Goal: Task Accomplishment & Management: Complete application form

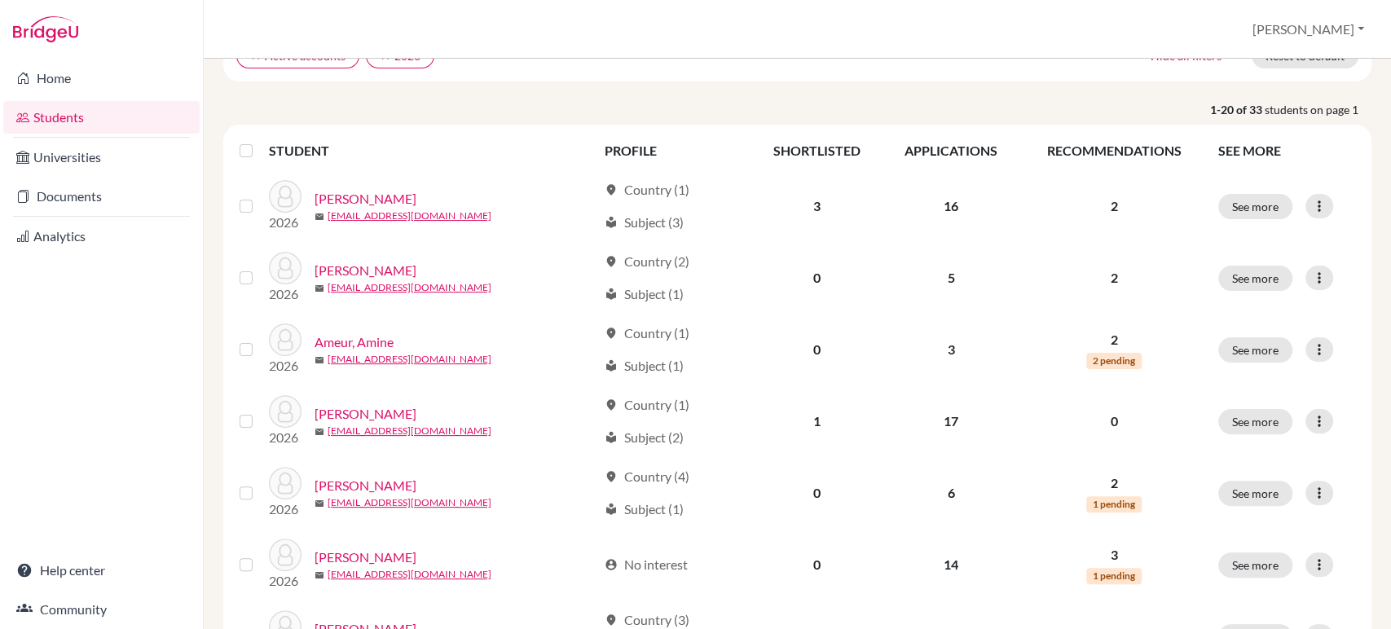
scroll to position [152, 0]
click at [78, 200] on link "Documents" at bounding box center [101, 196] width 196 height 33
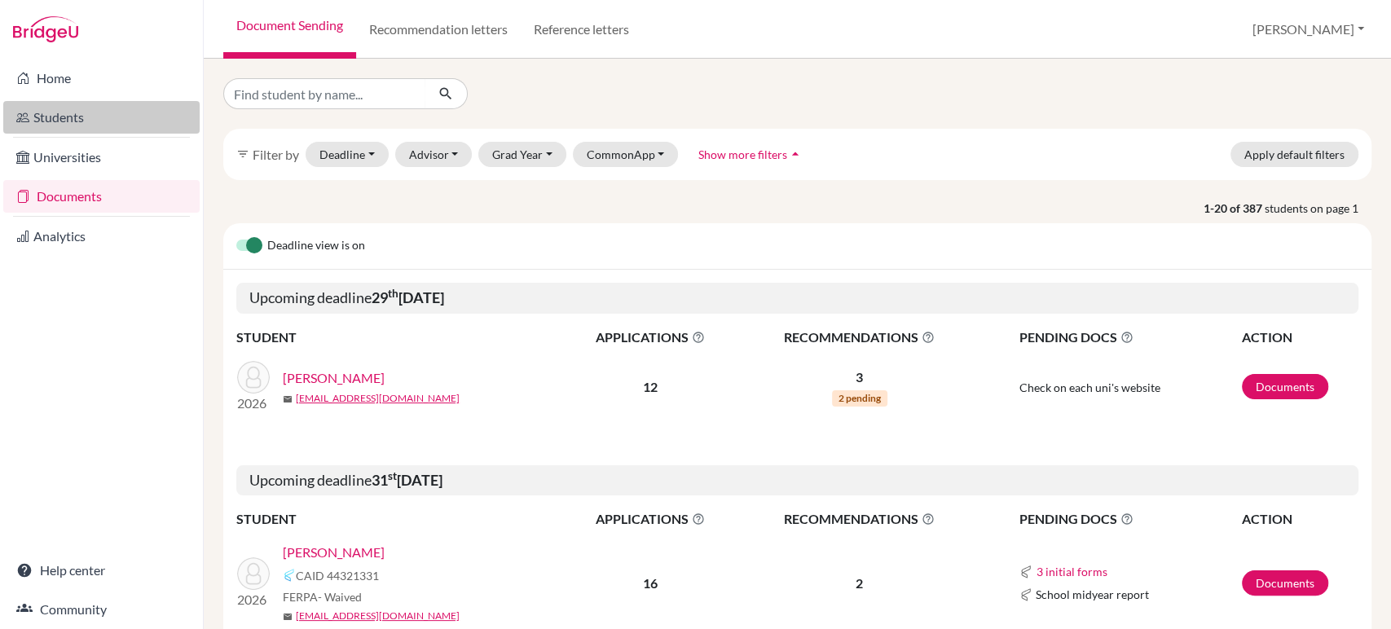
click at [79, 117] on link "Students" at bounding box center [101, 117] width 196 height 33
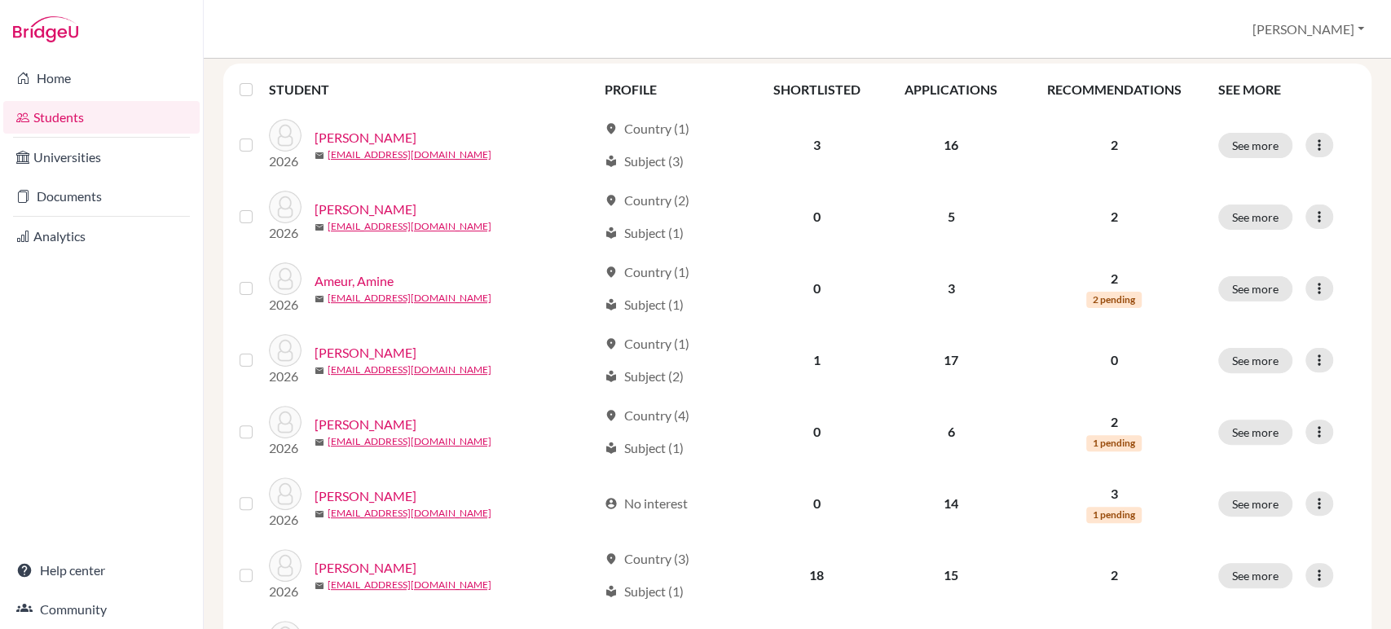
scroll to position [213, 0]
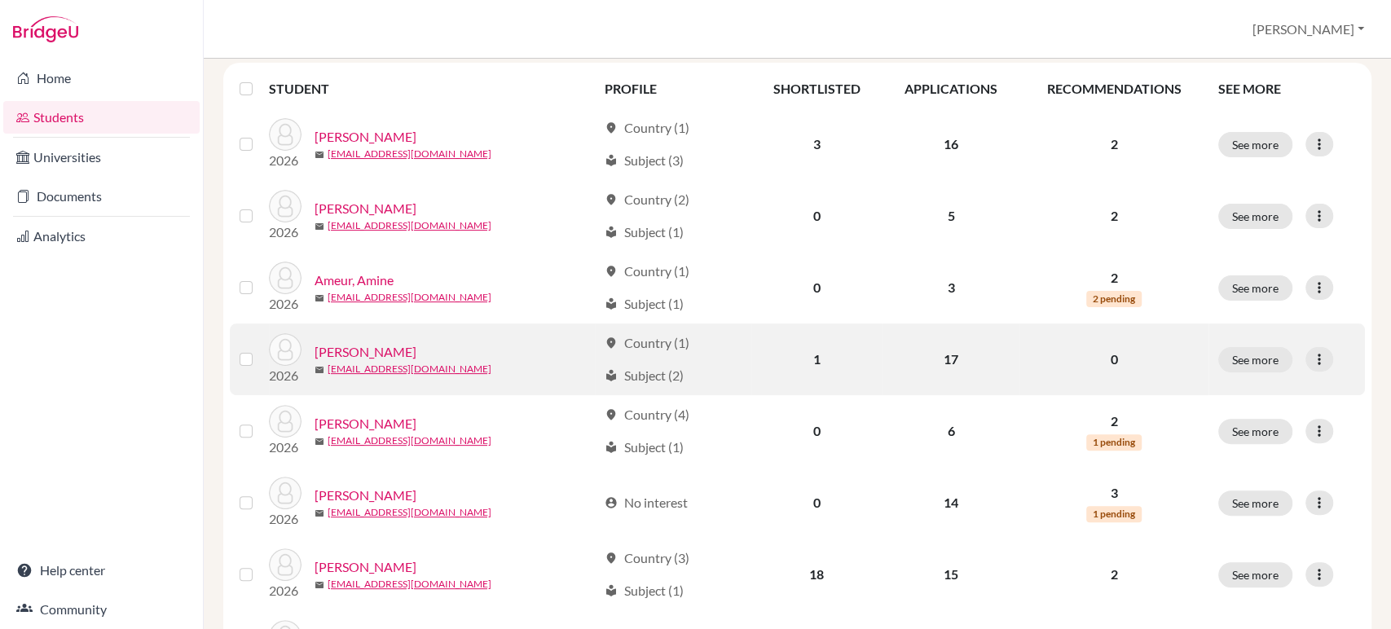
click at [358, 350] on link "[PERSON_NAME]" at bounding box center [365, 352] width 102 height 20
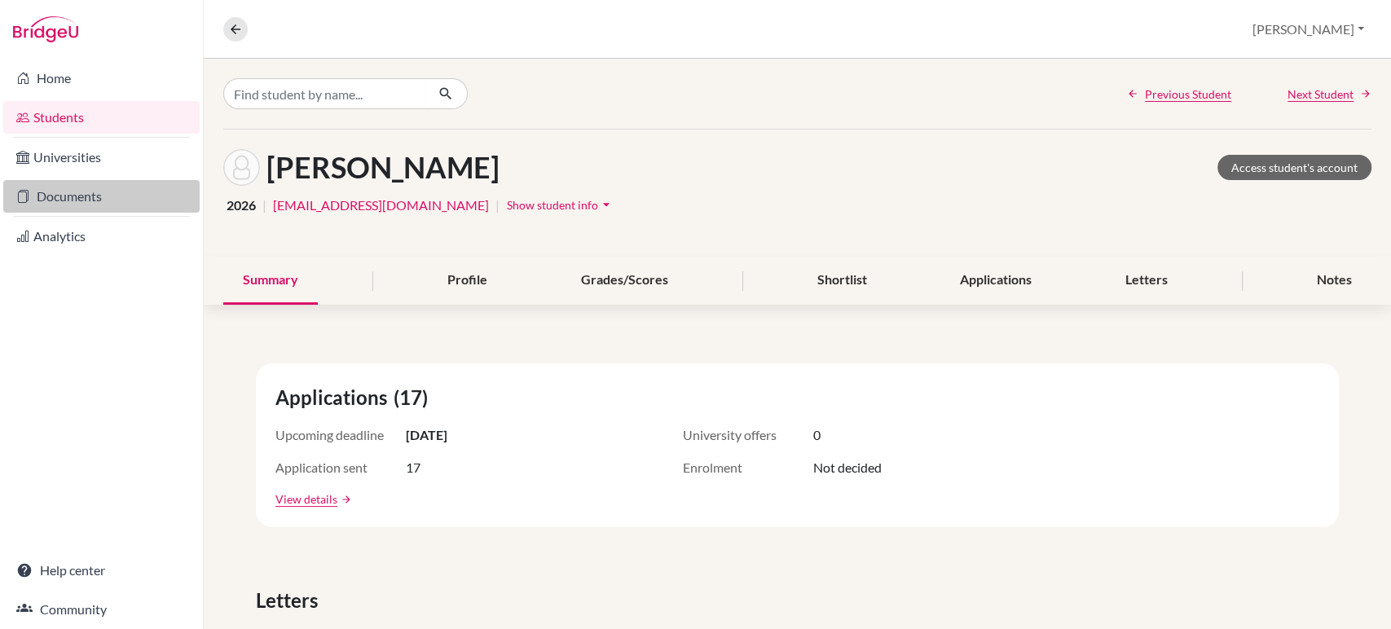
click at [99, 198] on link "Documents" at bounding box center [101, 196] width 196 height 33
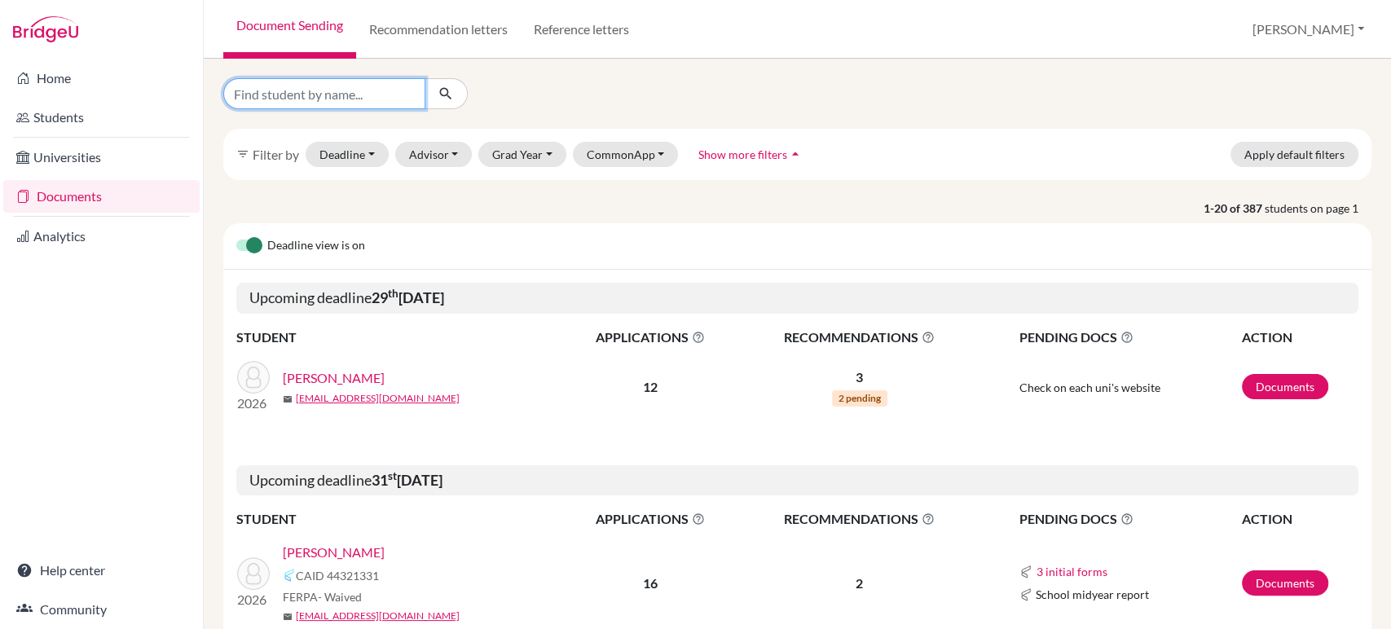
click at [363, 96] on input "Find student by name..." at bounding box center [324, 93] width 202 height 31
type input "ara"
click at [450, 90] on icon "submit" at bounding box center [445, 94] width 16 height 16
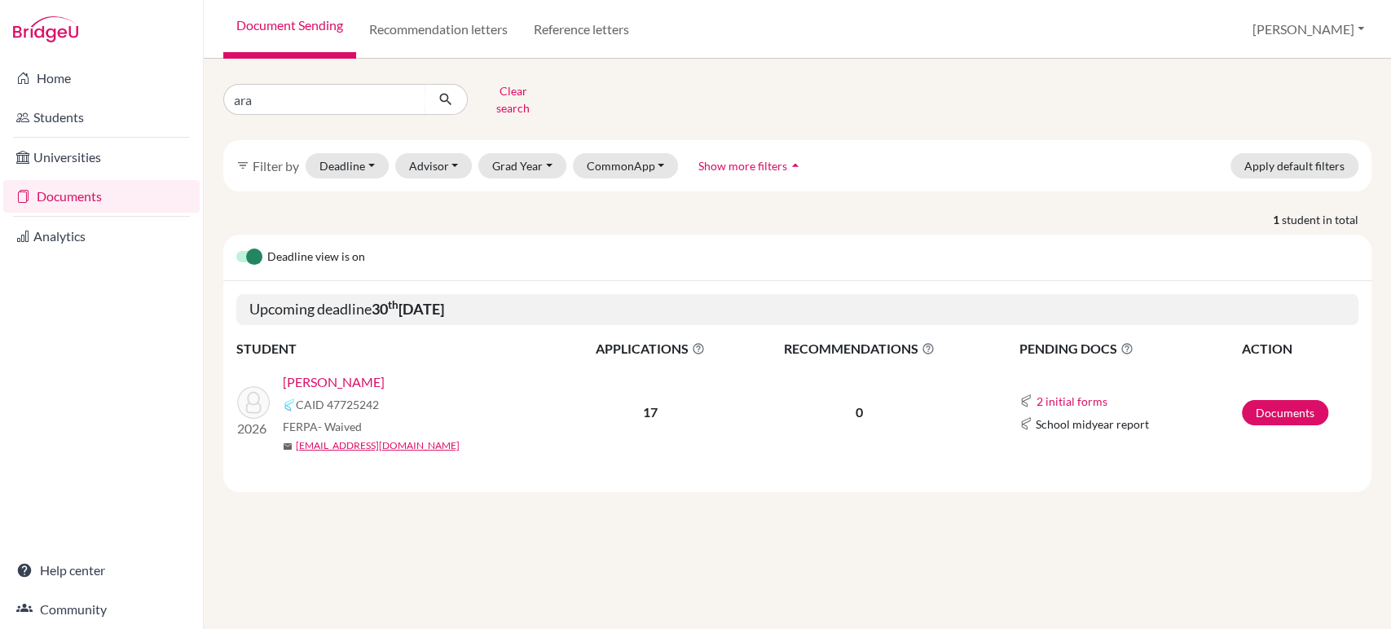
click at [343, 372] on link "[PERSON_NAME]" at bounding box center [334, 382] width 102 height 20
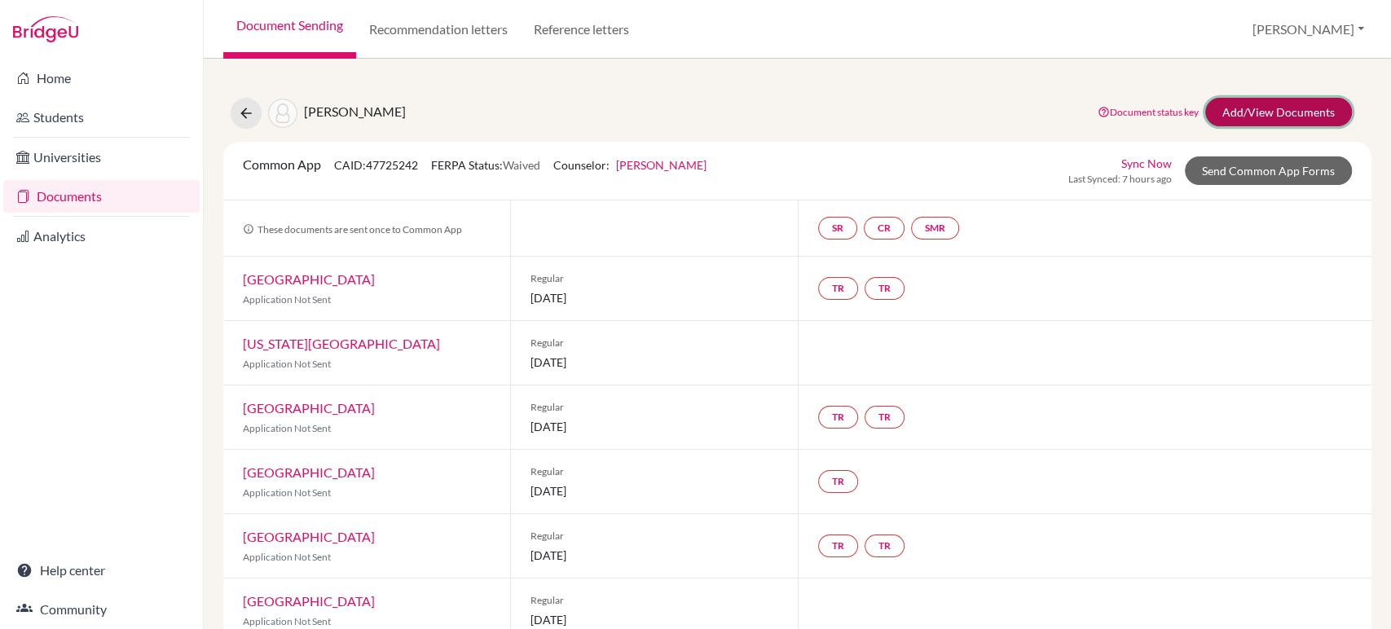
click at [1250, 112] on link "Add/View Documents" at bounding box center [1278, 112] width 147 height 29
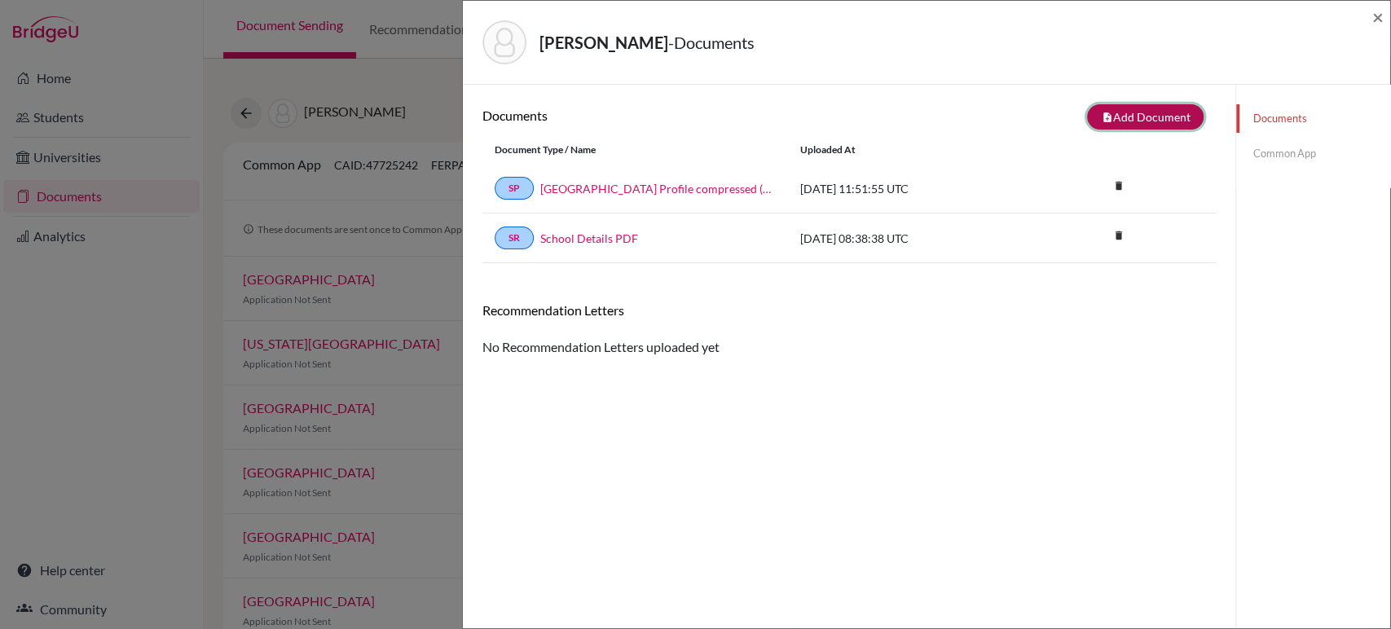
click at [1121, 115] on button "note_add Add Document" at bounding box center [1145, 116] width 116 height 25
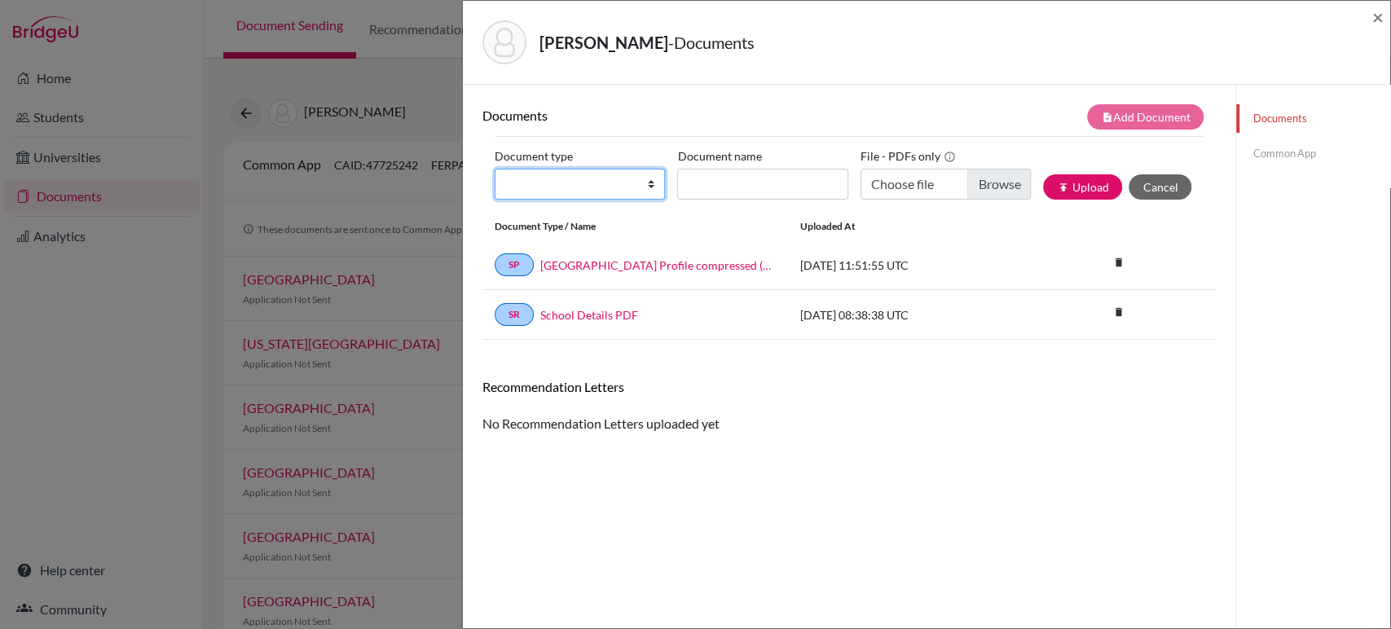
click at [652, 187] on select "Change explanation for Common App reports Counselor recommendation Internationa…" at bounding box center [579, 184] width 170 height 31
select select "5"
click at [494, 169] on select "Change explanation for Common App reports Counselor recommendation Internationa…" at bounding box center [579, 184] width 170 height 31
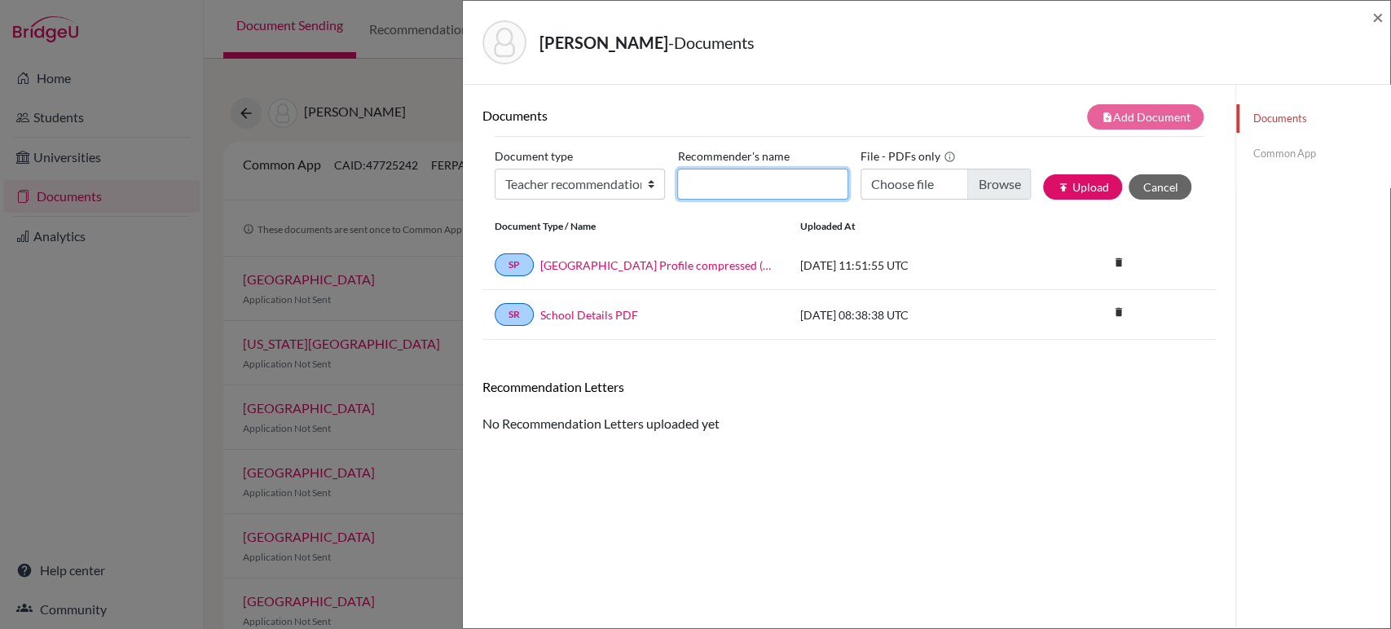
click at [751, 181] on input "Recommender's name" at bounding box center [762, 184] width 170 height 31
type input "Matthew Wright"
click at [974, 182] on input "Choose file" at bounding box center [945, 184] width 170 height 31
type input "C:\fakepath\Araujo, Grace (AISB English Teacher Recommendation).pdf"
drag, startPoint x: 783, startPoint y: 181, endPoint x: 669, endPoint y: 181, distance: 114.0
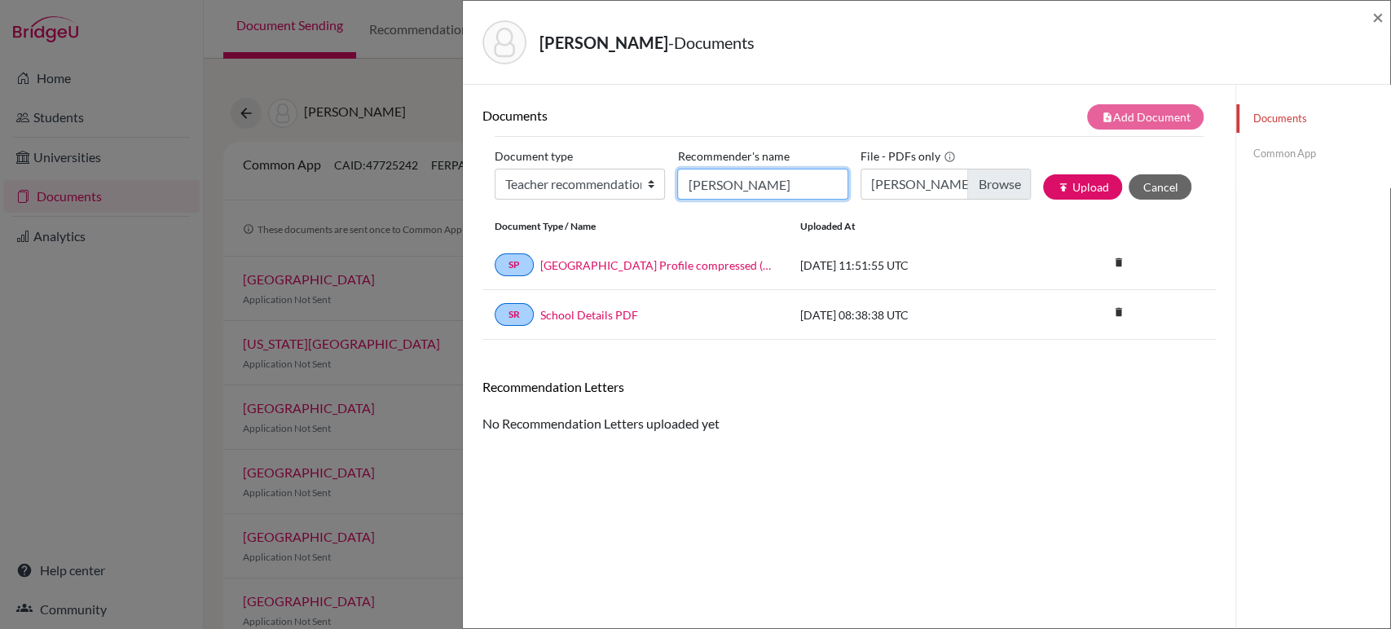
click at [669, 181] on div "Document type Change explanation for Common App reports Counselor recommendatio…" at bounding box center [848, 177] width 709 height 69
type input "Maggie McKee"
click at [1072, 182] on button "publish Upload" at bounding box center [1082, 186] width 79 height 25
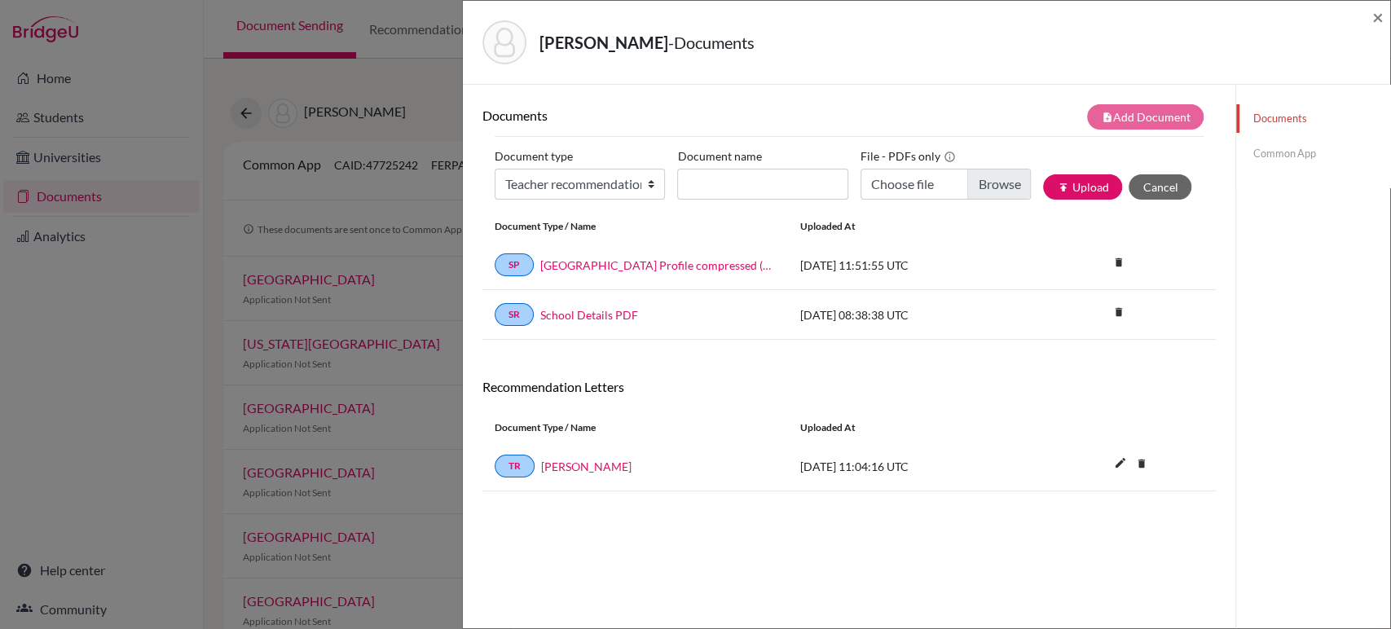
click at [1277, 148] on link "Common App" at bounding box center [1313, 153] width 154 height 29
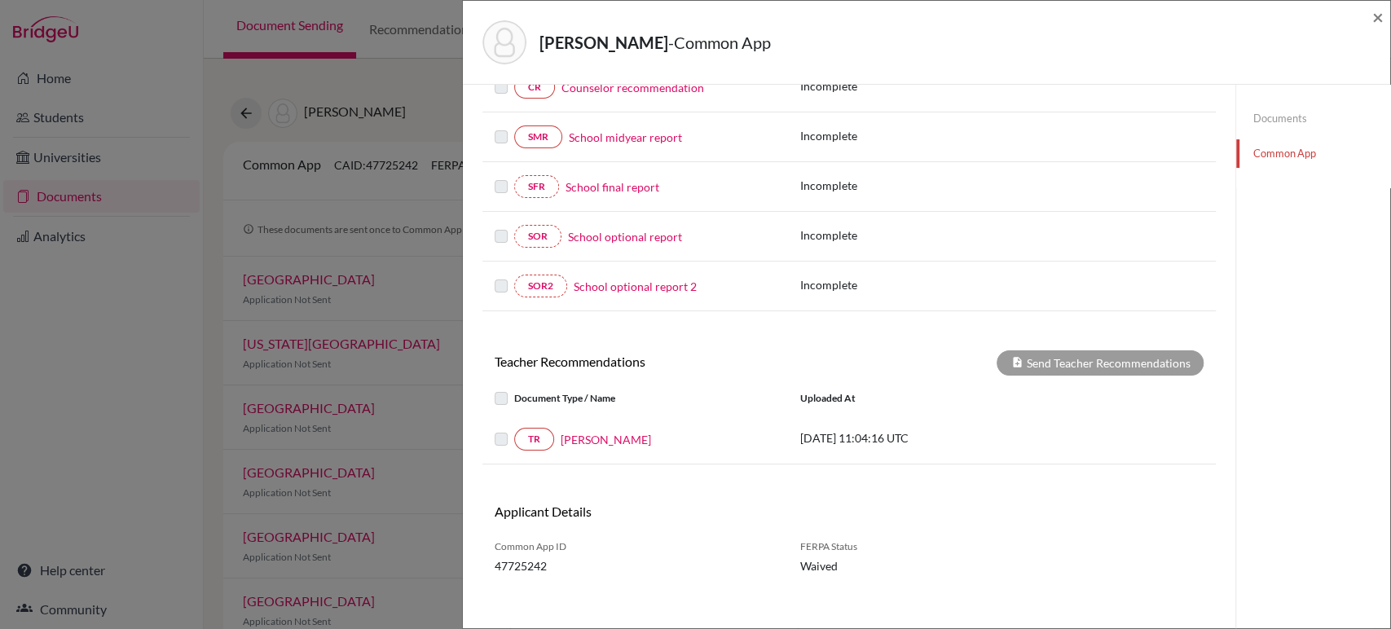
scroll to position [288, 0]
click at [594, 436] on link "Maggie McKee" at bounding box center [605, 438] width 90 height 17
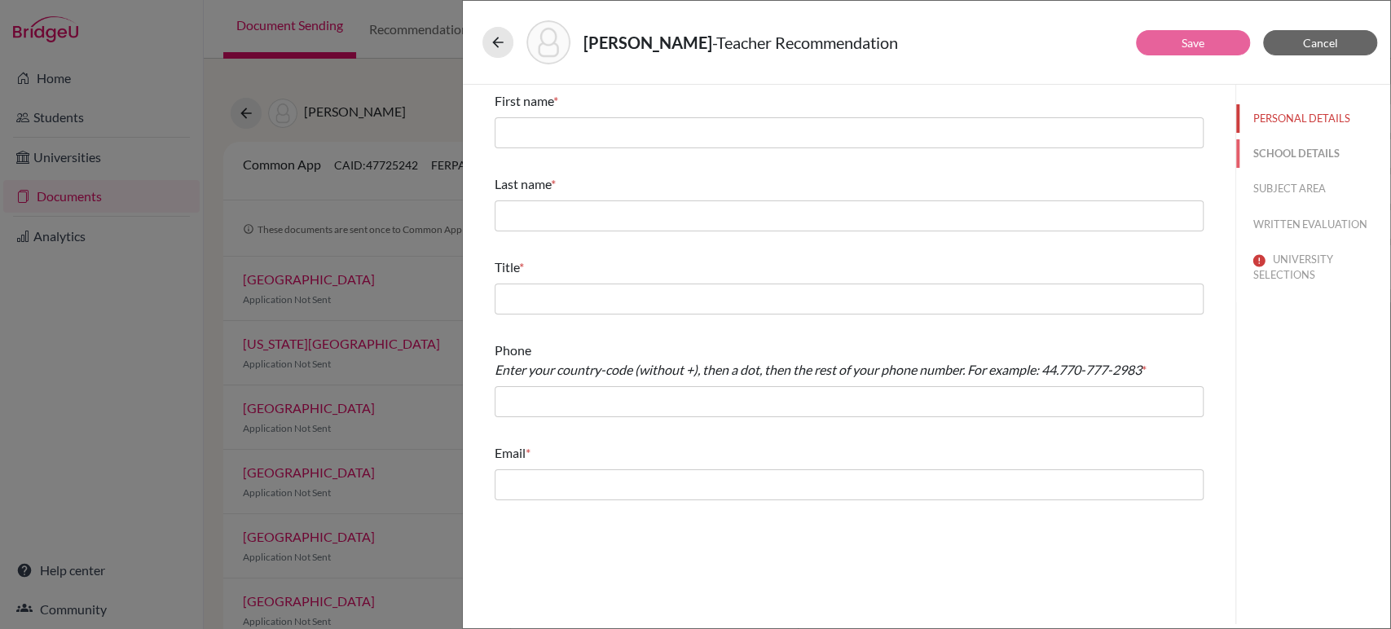
click at [1272, 153] on button "SCHOOL DETAILS" at bounding box center [1313, 153] width 154 height 29
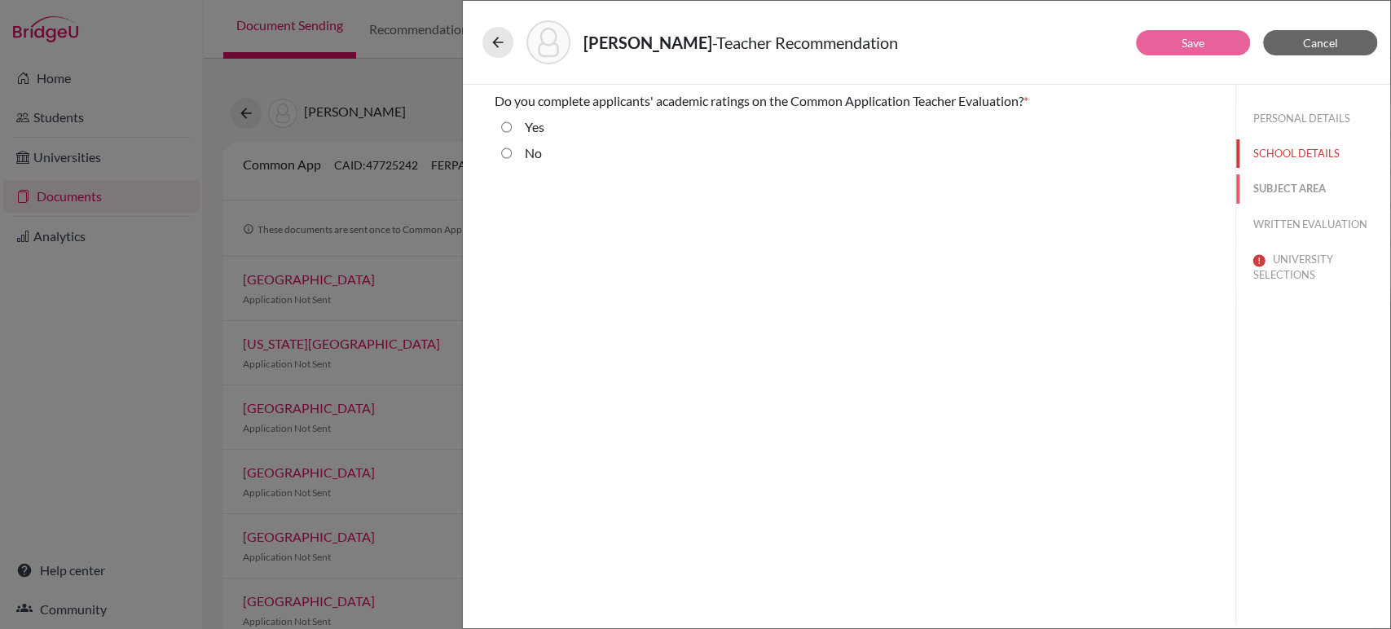
click at [1265, 186] on button "SUBJECT AREA" at bounding box center [1313, 188] width 154 height 29
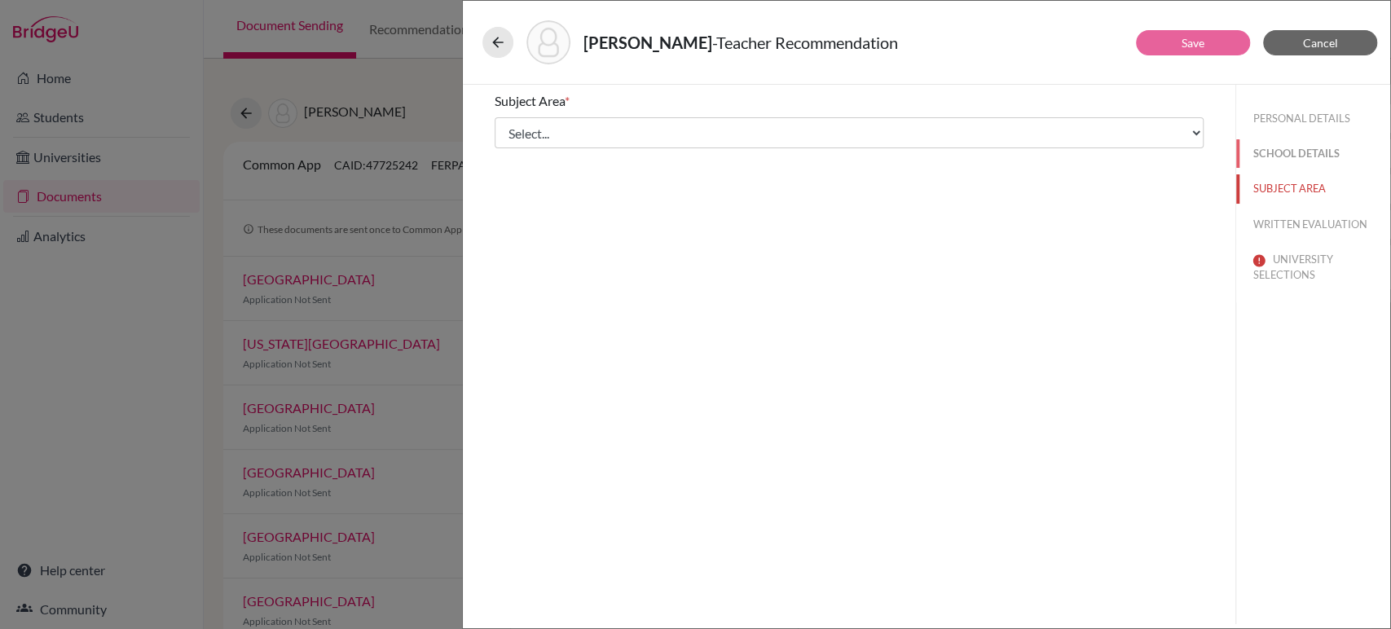
click at [1255, 148] on button "SCHOOL DETAILS" at bounding box center [1313, 153] width 154 height 29
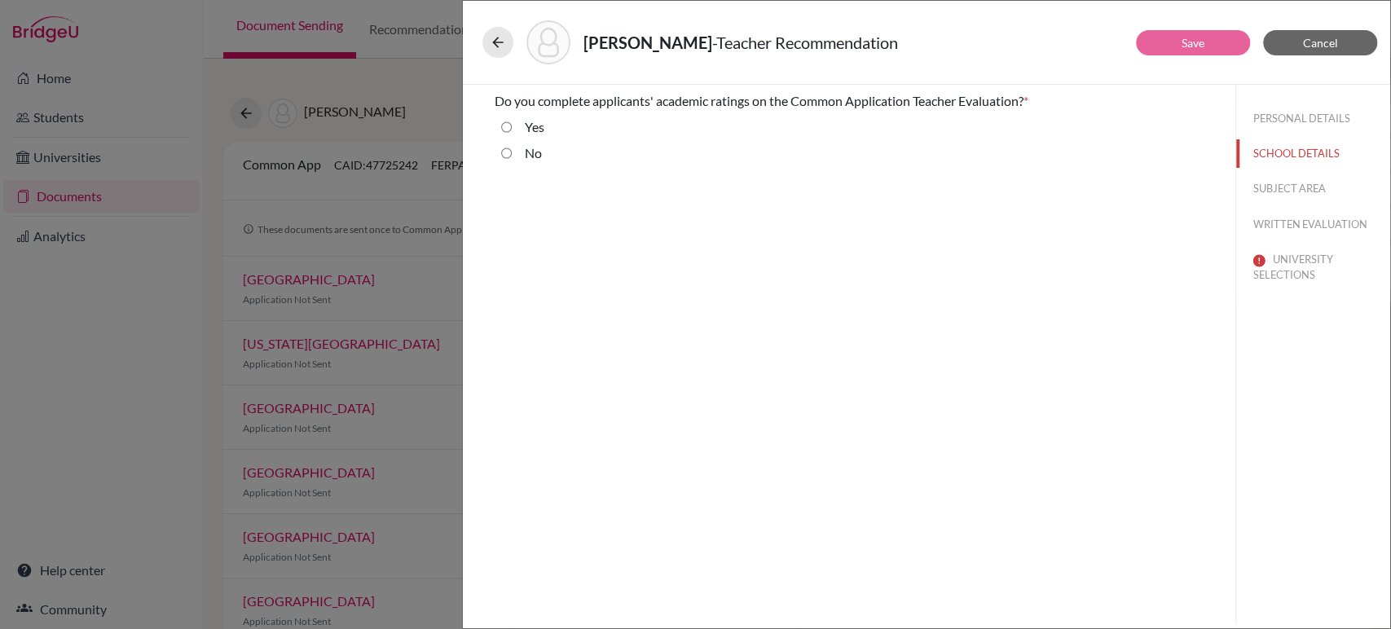
click at [508, 151] on input "No" at bounding box center [506, 153] width 11 height 20
radio input "true"
click at [1271, 182] on button "SUBJECT AREA" at bounding box center [1313, 188] width 154 height 29
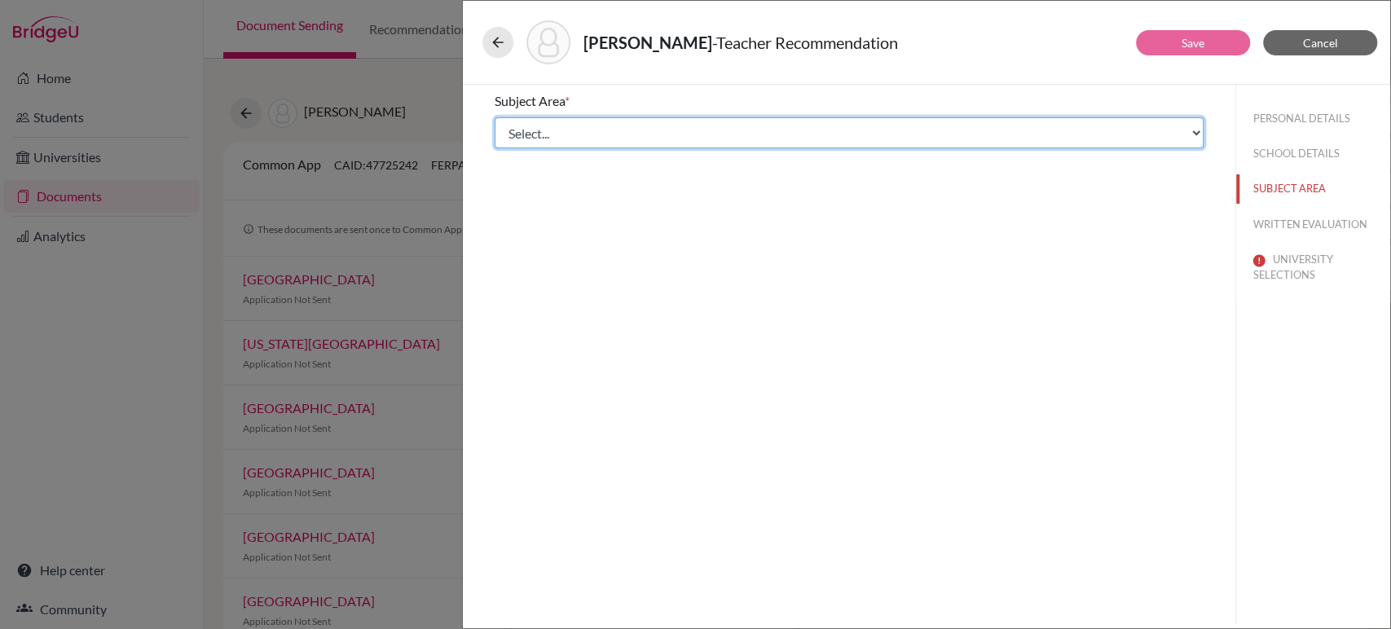
click at [707, 131] on select "Select... Math English Science World Language Social Studies Other Computer Sci…" at bounding box center [848, 132] width 709 height 31
select select "1"
click at [494, 117] on select "Select... Math English Science World Language Social Studies Other Computer Sci…" at bounding box center [848, 132] width 709 height 31
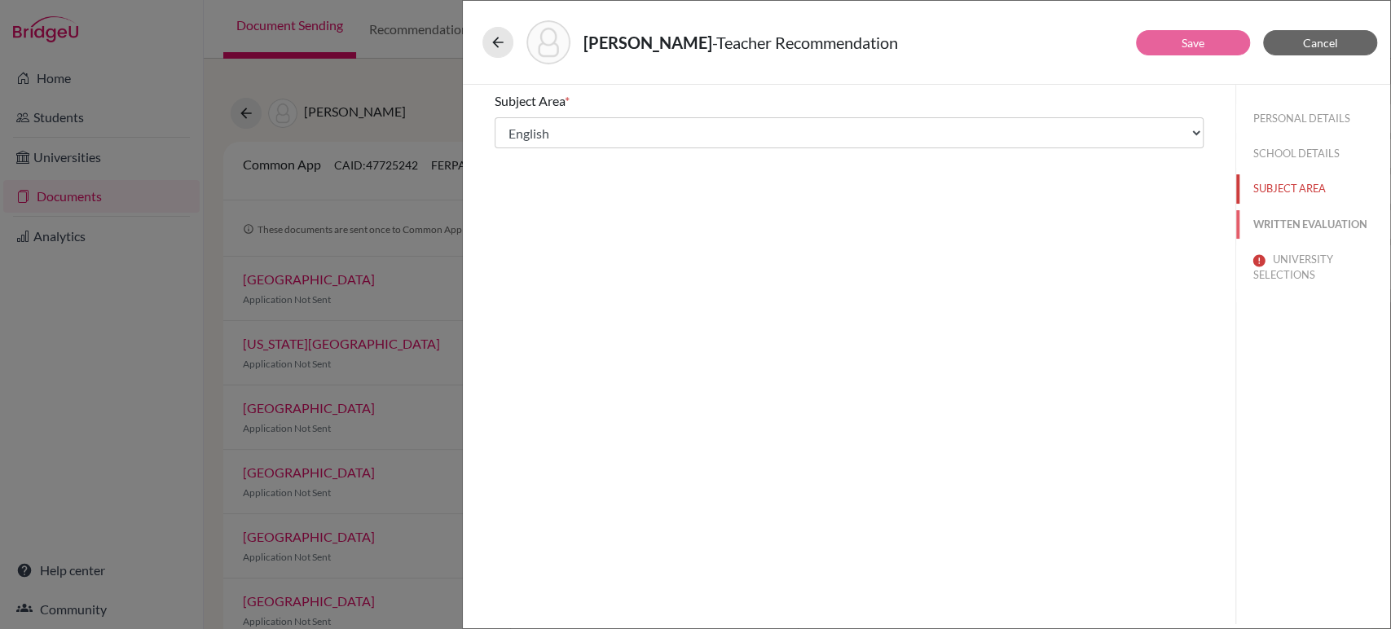
click at [1281, 223] on button "WRITTEN EVALUATION" at bounding box center [1313, 224] width 154 height 29
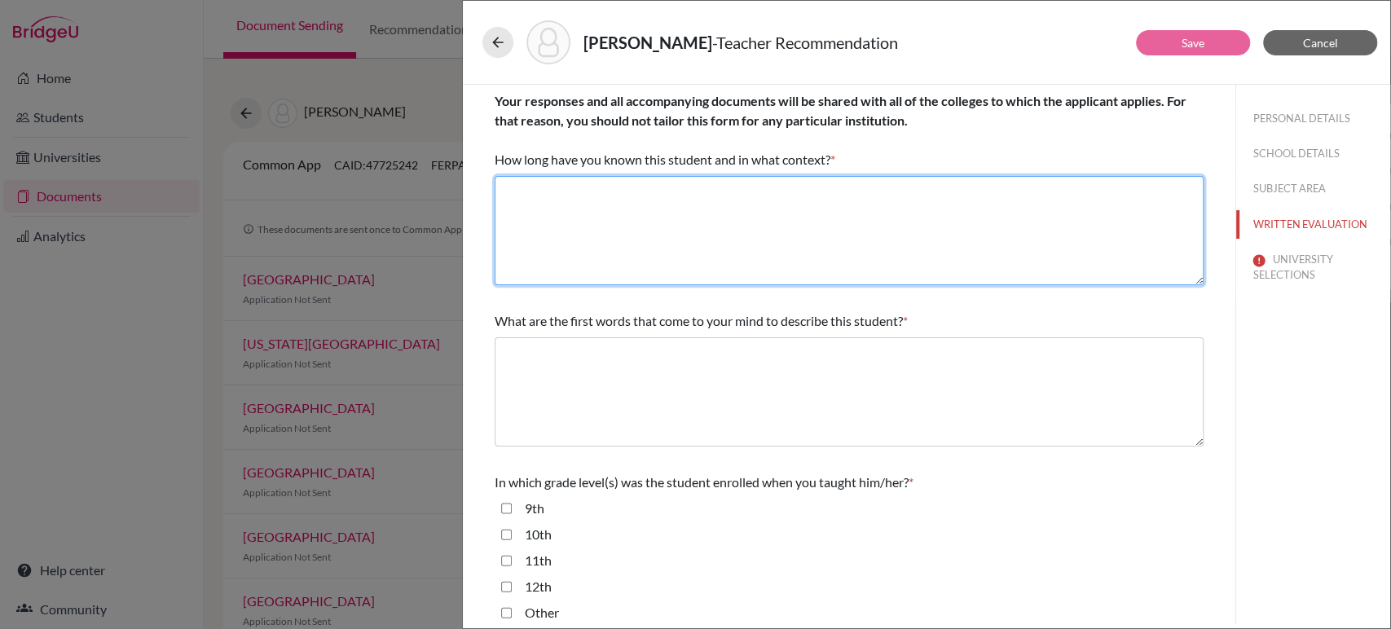
drag, startPoint x: 934, startPoint y: 204, endPoint x: 613, endPoint y: 215, distance: 321.9
click at [613, 215] on textarea at bounding box center [848, 230] width 709 height 109
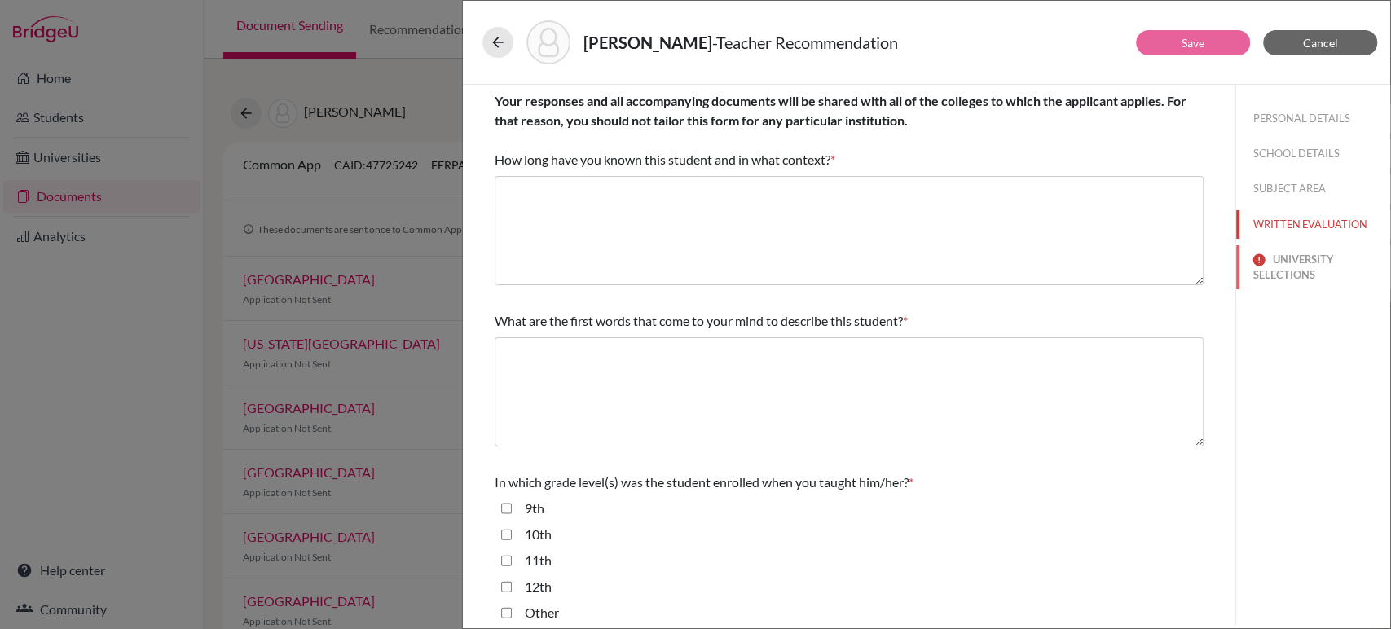
click at [1281, 266] on button "UNIVERSITY SELECTIONS" at bounding box center [1313, 267] width 154 height 44
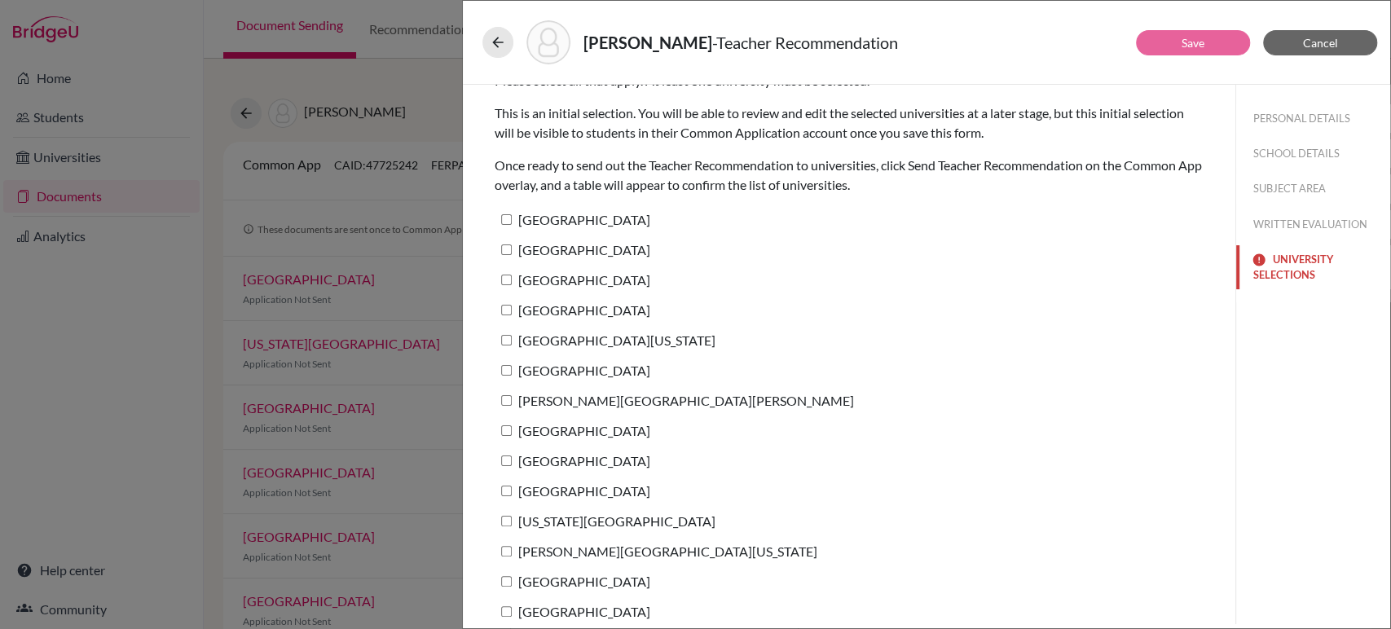
scroll to position [19, 0]
click at [508, 222] on input "Harvard University" at bounding box center [506, 221] width 11 height 11
checkbox input "true"
click at [1272, 121] on button "PERSONAL DETAILS" at bounding box center [1313, 118] width 154 height 29
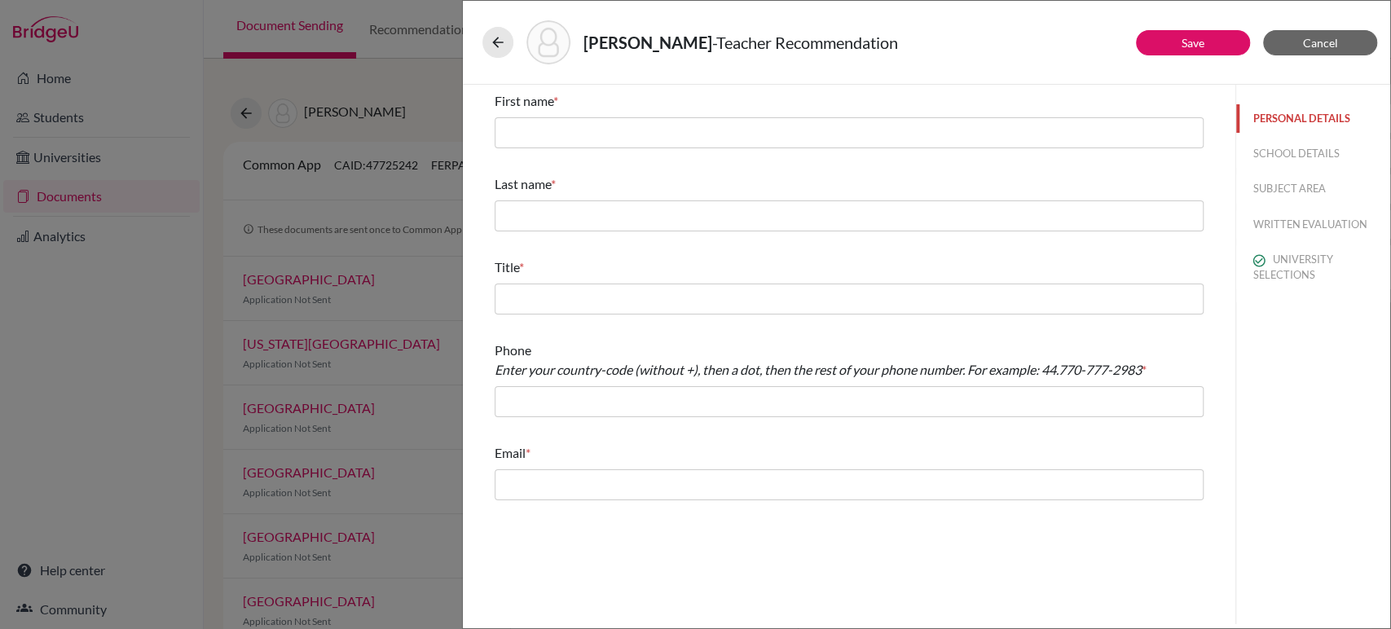
scroll to position [0, 0]
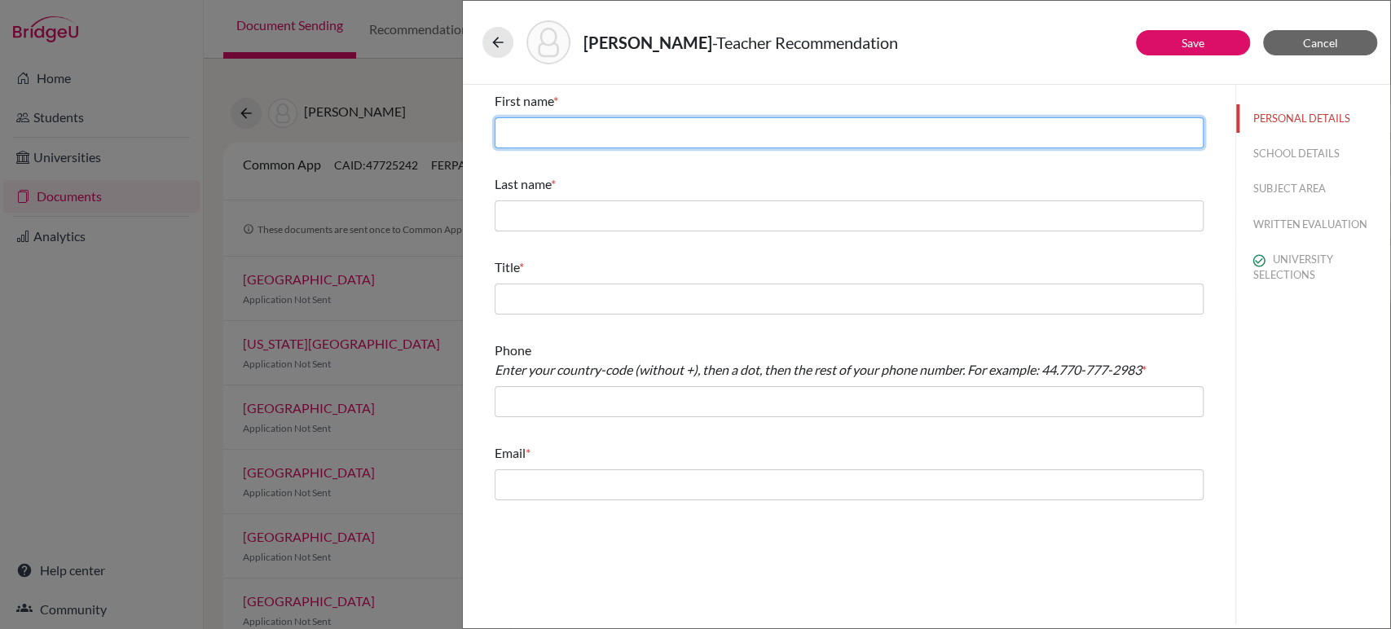
click at [693, 125] on input "text" at bounding box center [848, 132] width 709 height 31
type input "Maggie"
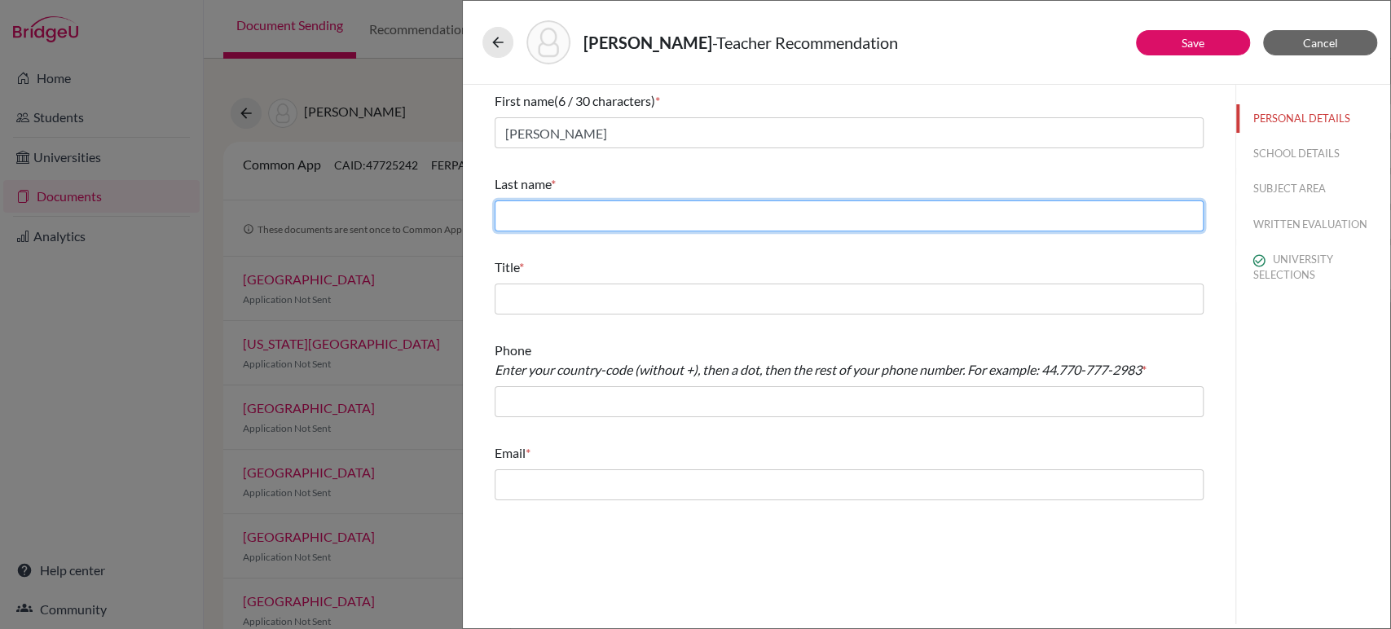
click at [617, 209] on input "text" at bounding box center [848, 215] width 709 height 31
type input "McKee"
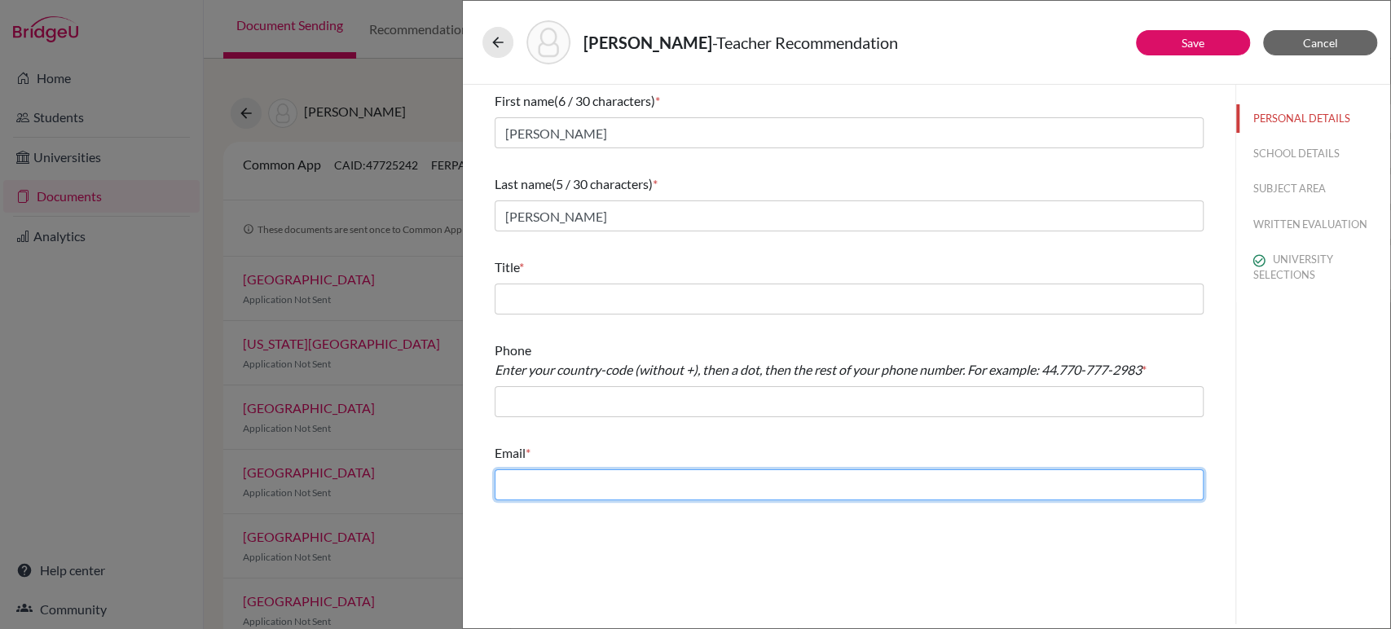
click at [582, 477] on input "text" at bounding box center [848, 484] width 709 height 31
paste input "mmckee@aisb.hu"
type input "mmckee@aisb.hu"
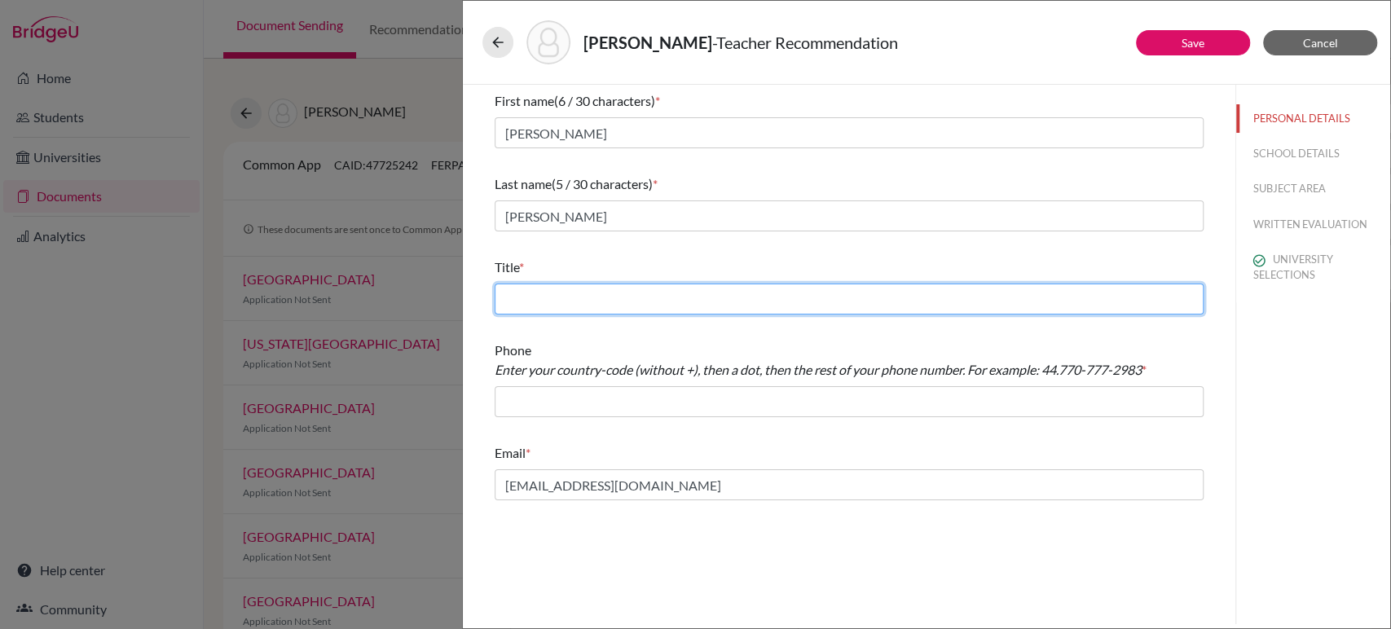
click at [556, 303] on input "text" at bounding box center [848, 298] width 709 height 31
type input "H"
type input "I"
type input "H"
type input "IB English Teacher"
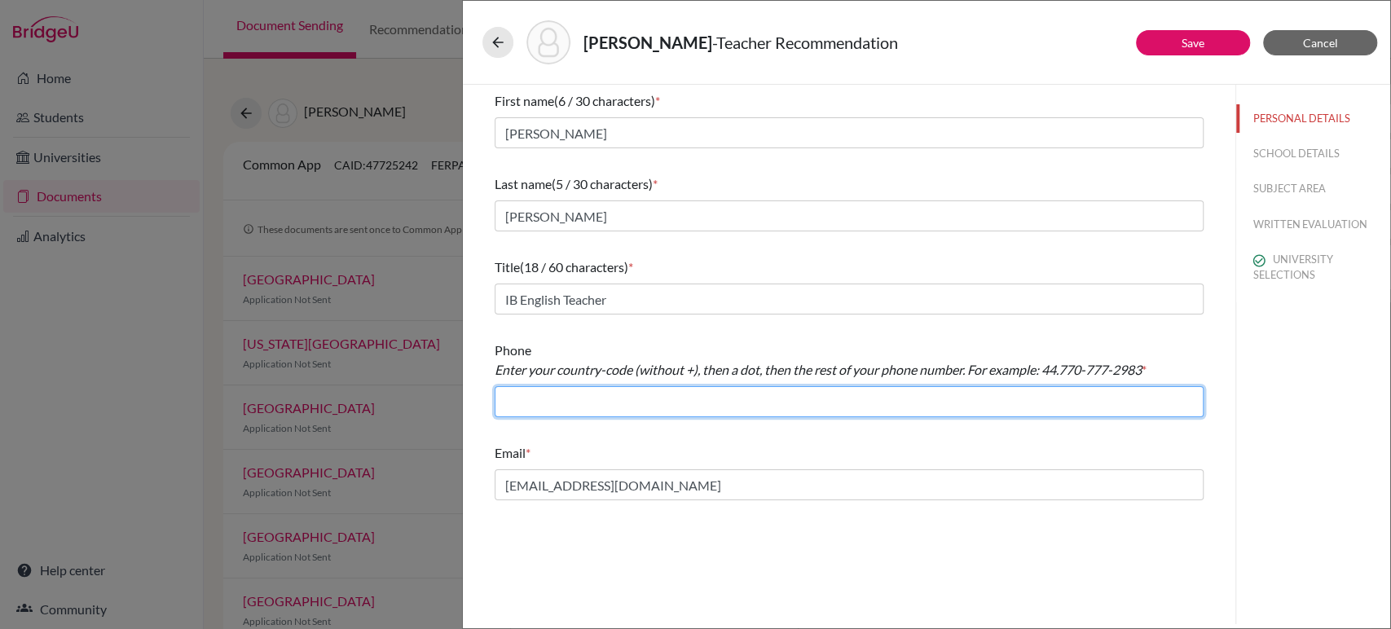
click at [646, 390] on input "text" at bounding box center [848, 401] width 709 height 31
paste input "+36 26 556 000"
click at [515, 402] on input "+36 26 556 000" at bounding box center [848, 401] width 709 height 31
click at [525, 402] on input "36 26 556 000" at bounding box center [848, 401] width 709 height 31
click at [541, 403] on input "36.26 556 000" at bounding box center [848, 401] width 709 height 31
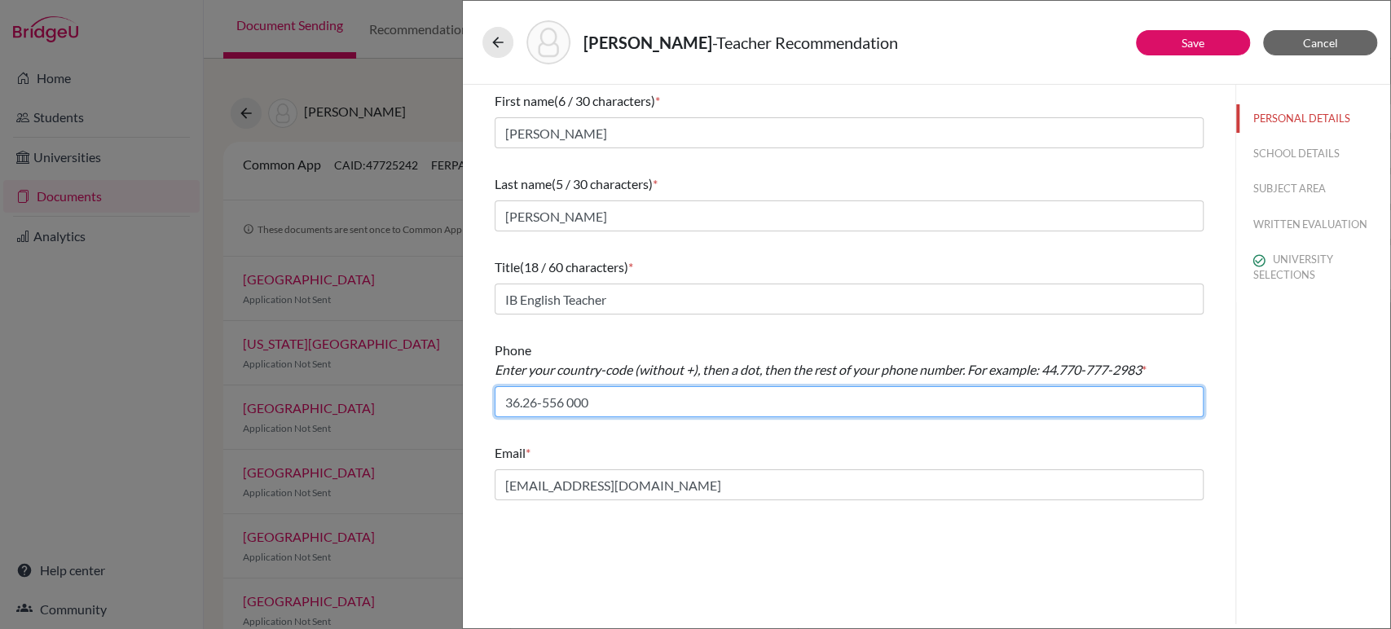
click at [568, 406] on input "36.26-556 000" at bounding box center [848, 401] width 709 height 31
click at [645, 405] on input "36.26-556-000" at bounding box center [848, 401] width 709 height 31
type input "36.26-556-000"
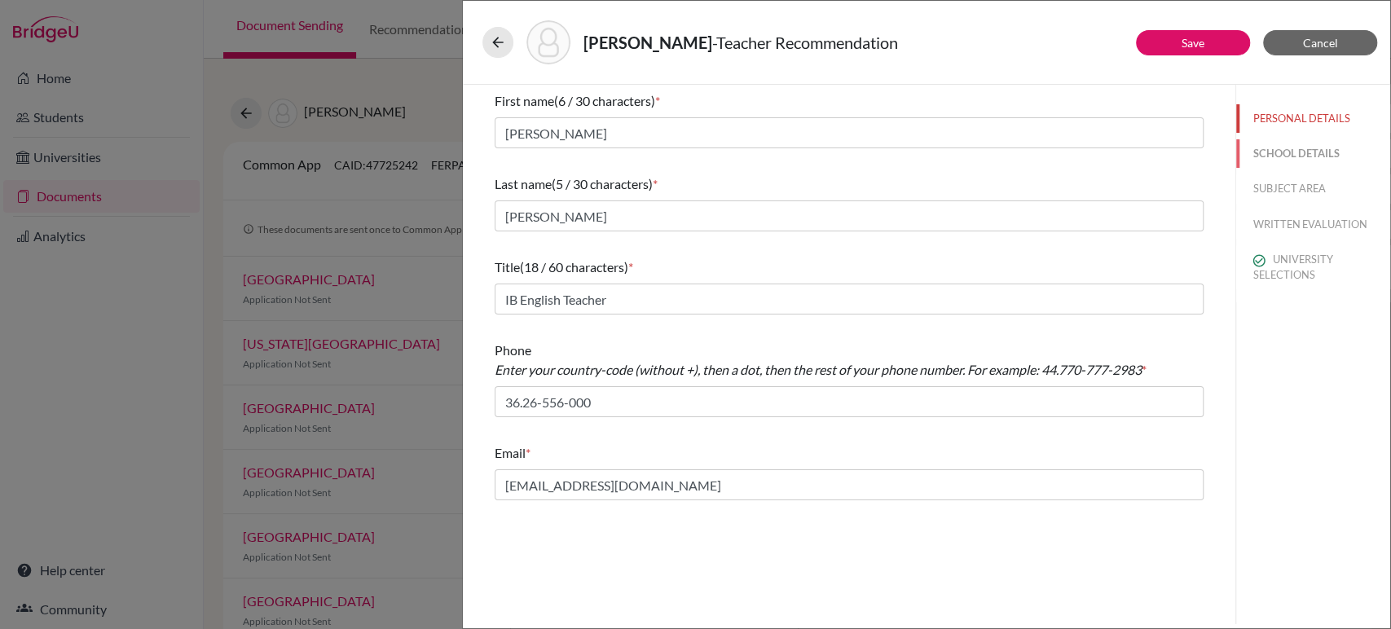
click at [1270, 147] on button "SCHOOL DETAILS" at bounding box center [1313, 153] width 154 height 29
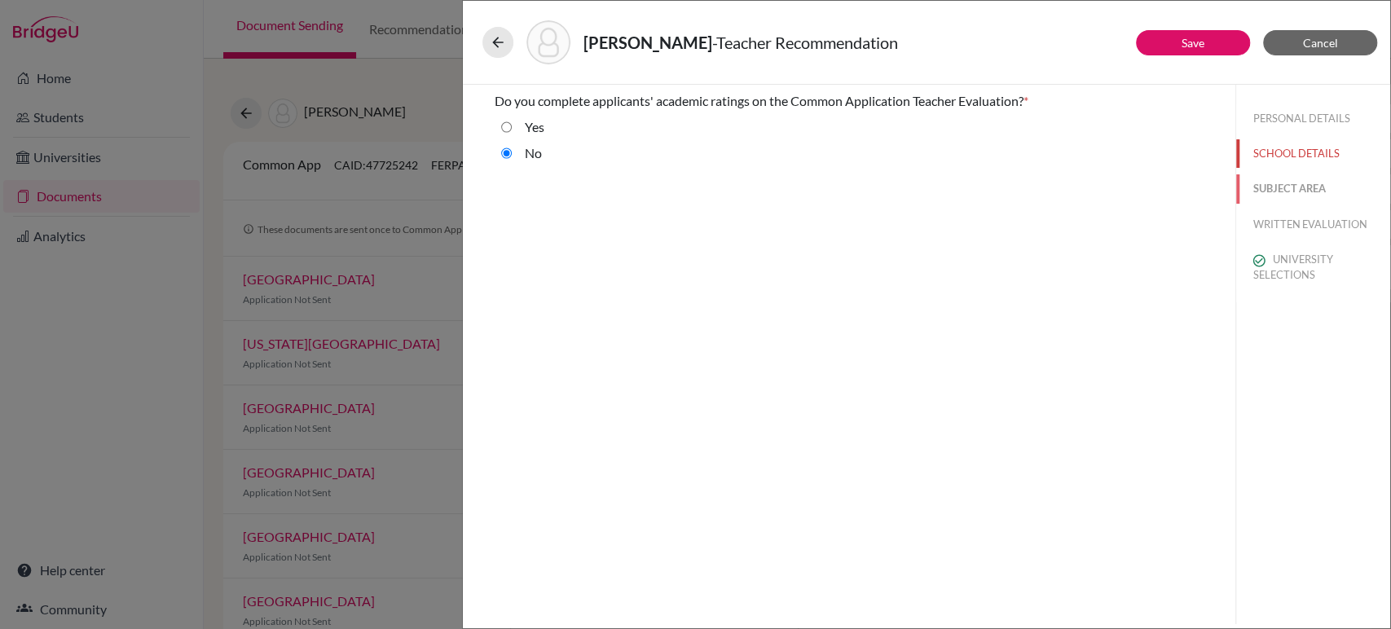
click at [1276, 187] on button "SUBJECT AREA" at bounding box center [1313, 188] width 154 height 29
select select "1"
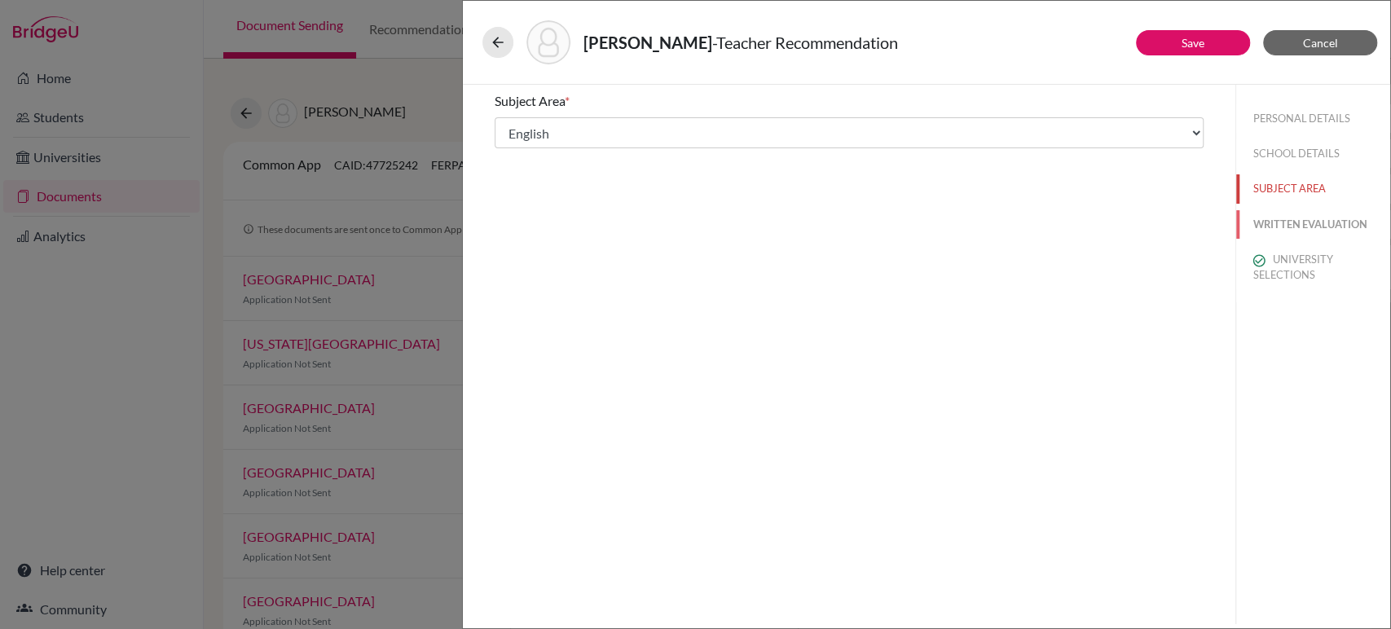
click at [1277, 224] on button "WRITTEN EVALUATION" at bounding box center [1313, 224] width 154 height 29
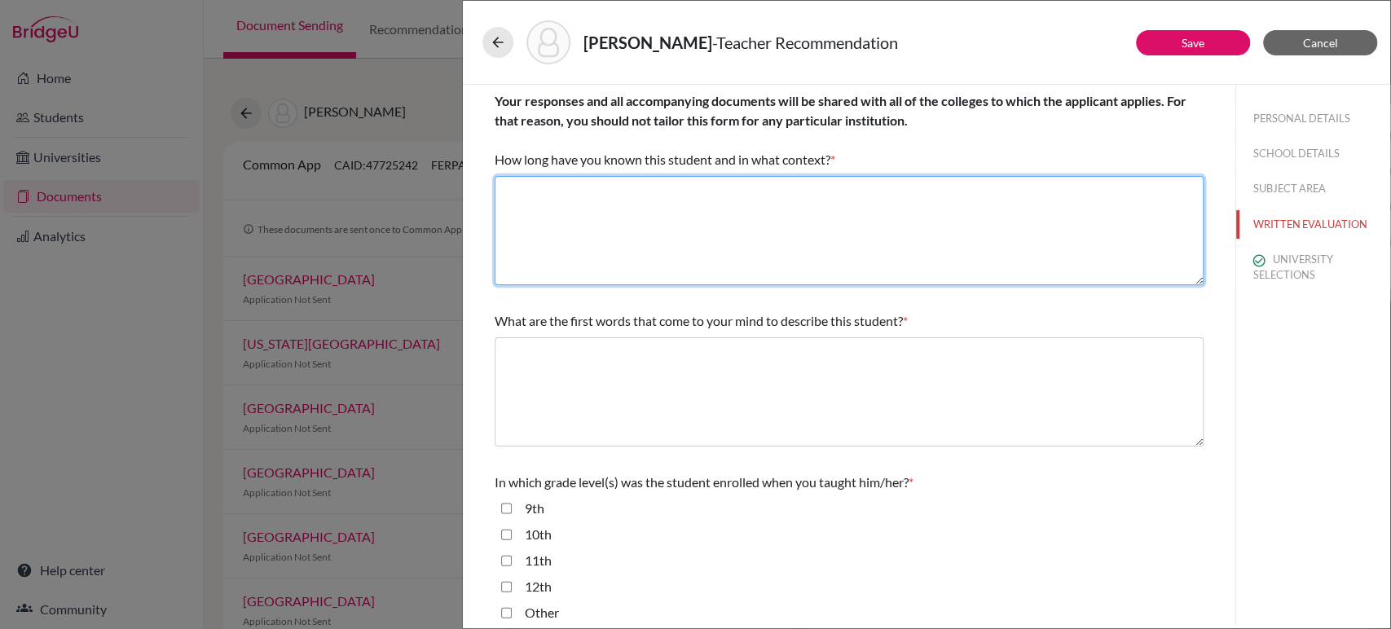
click at [802, 230] on textarea at bounding box center [848, 230] width 709 height 109
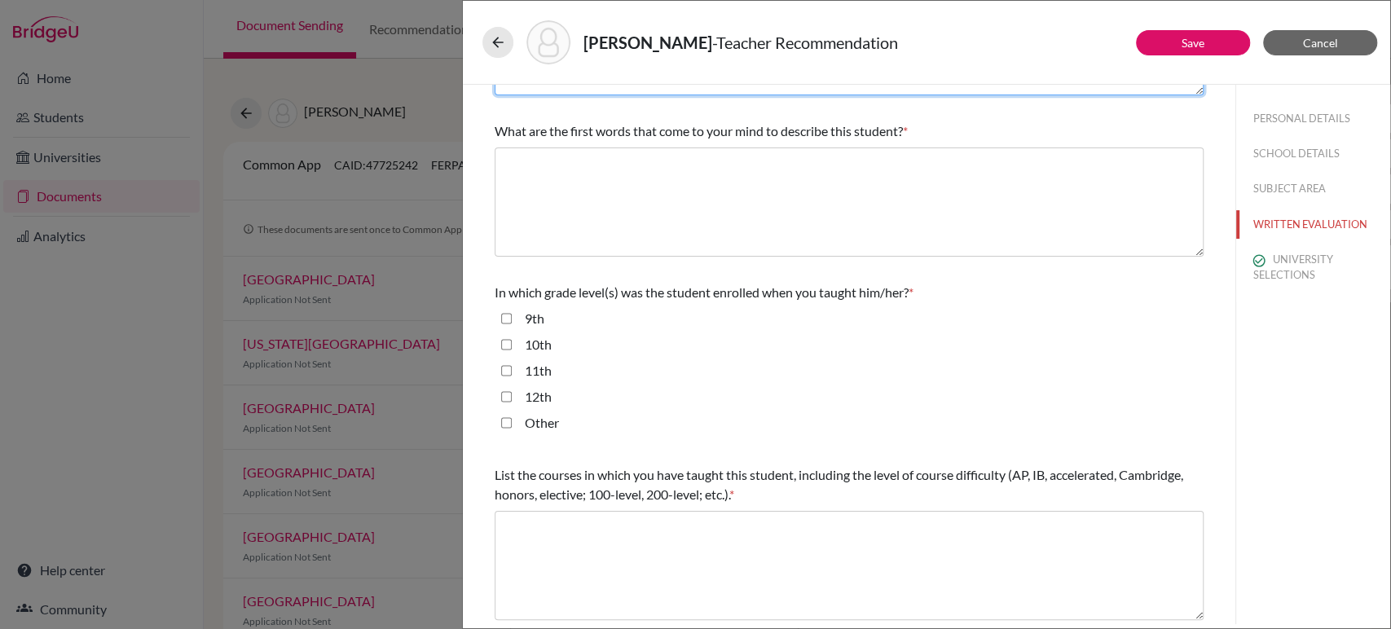
scroll to position [197, 0]
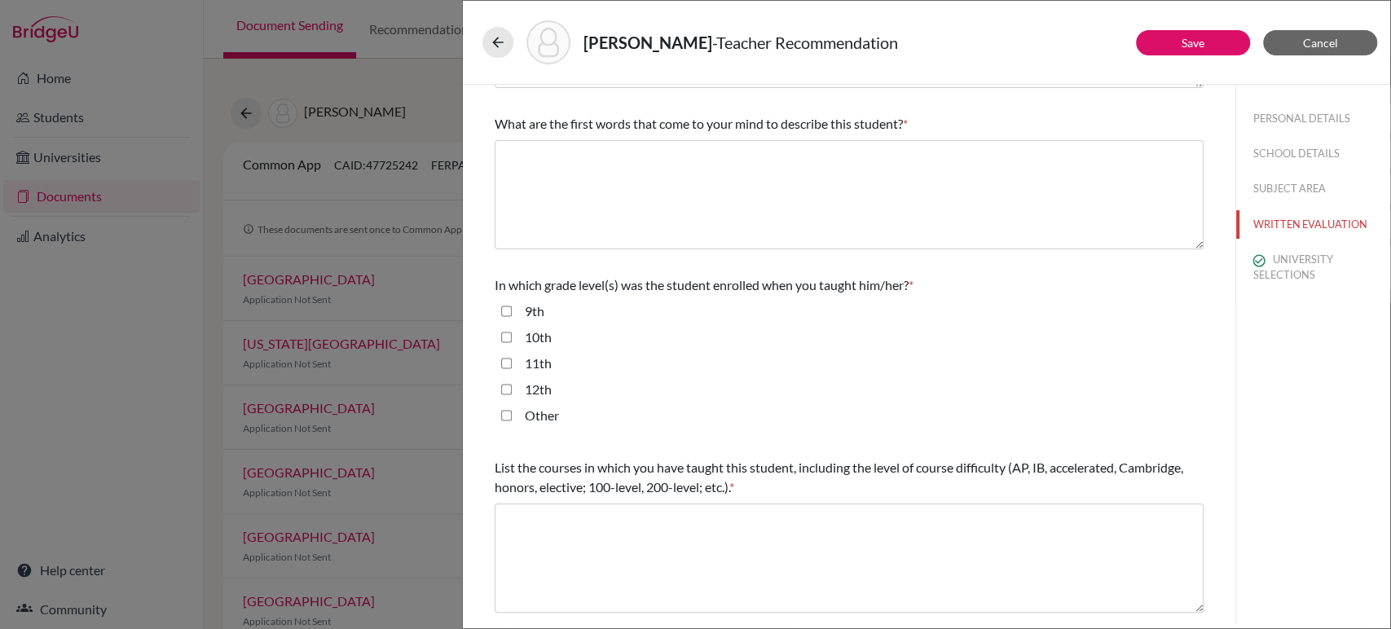
click at [508, 361] on input "11th" at bounding box center [506, 364] width 11 height 20
checkbox input "true"
click at [508, 331] on input "10th" at bounding box center [506, 337] width 11 height 20
checkbox input "true"
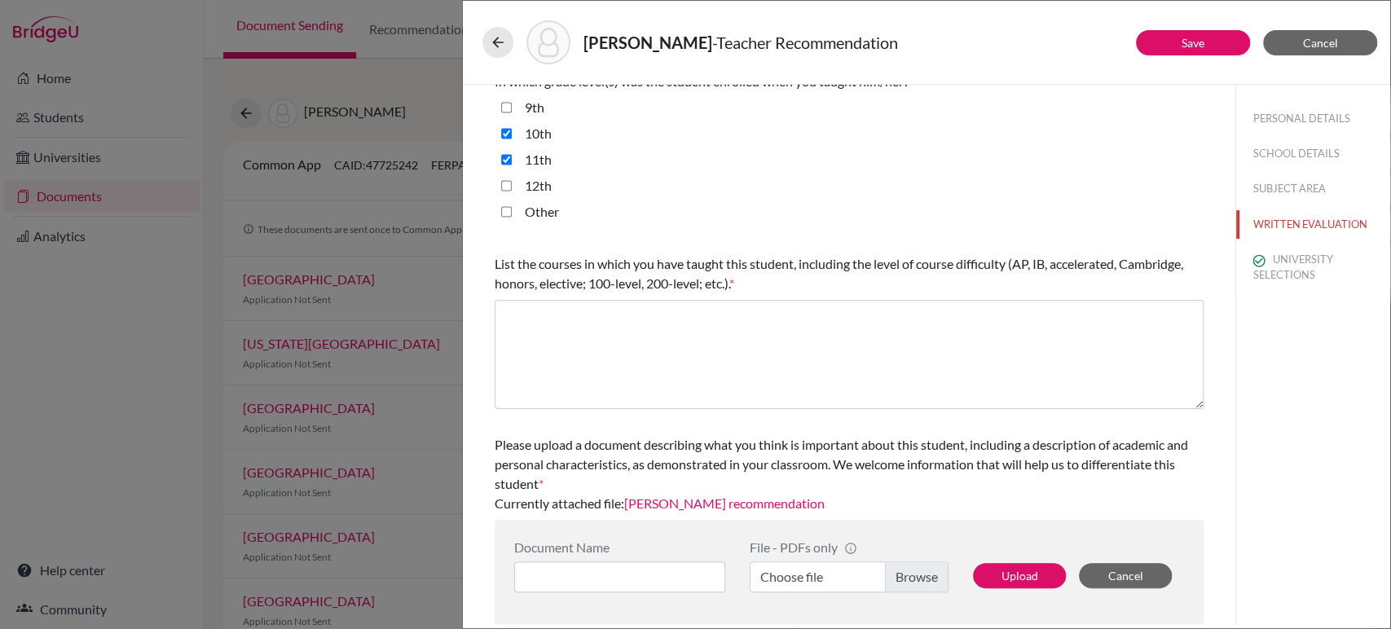
scroll to position [400, 0]
click at [906, 571] on label "Choose file" at bounding box center [848, 577] width 199 height 31
click at [906, 571] on input "Choose file" at bounding box center [848, 577] width 199 height 31
click at [649, 570] on input at bounding box center [619, 577] width 211 height 31
type input "T"
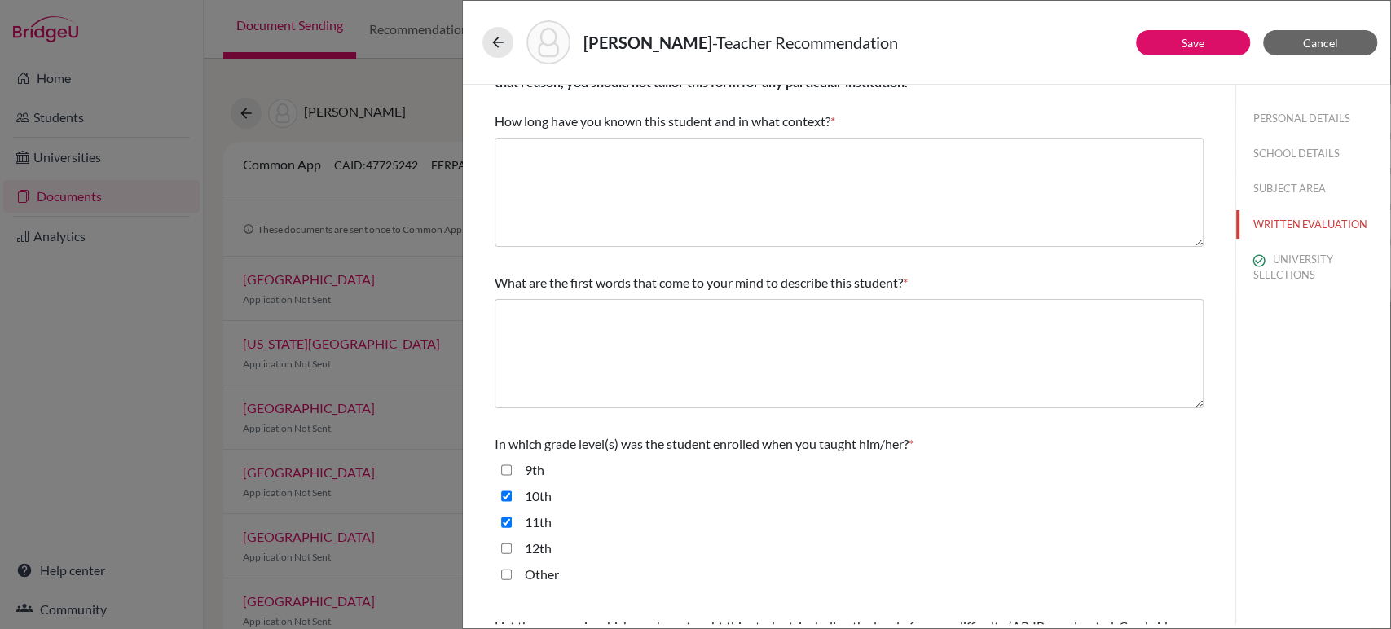
scroll to position [0, 0]
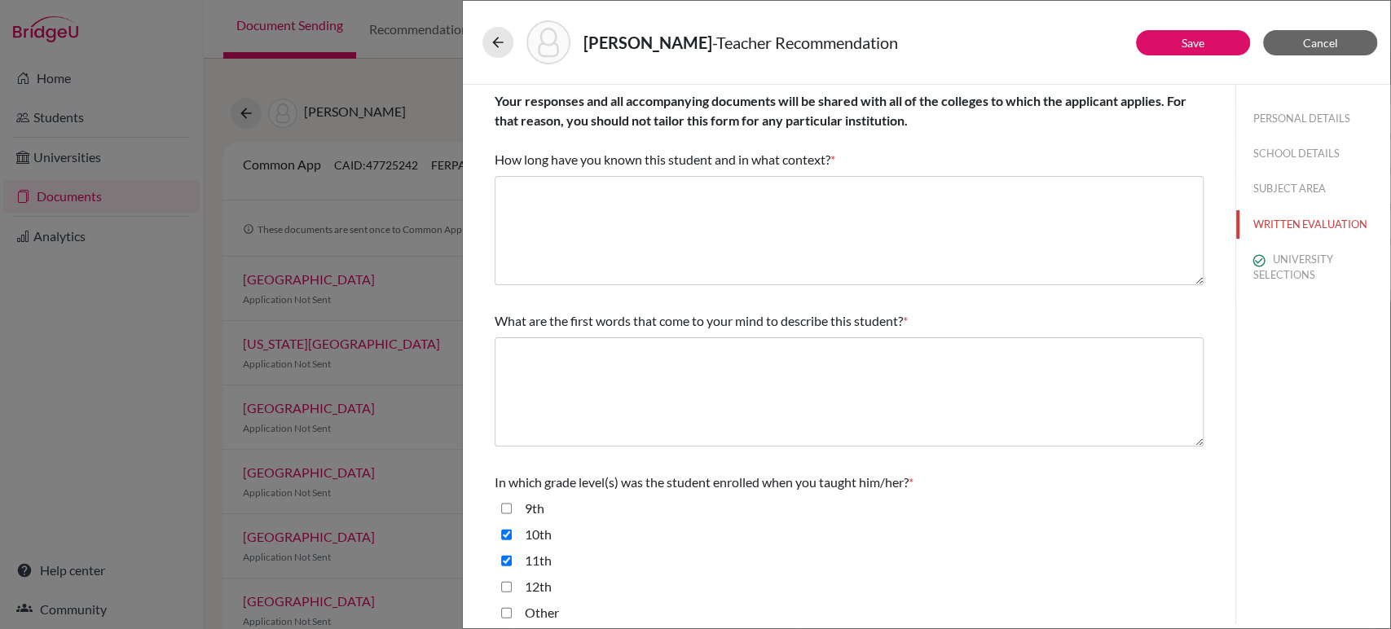
type input "English Teacher Recommendation"
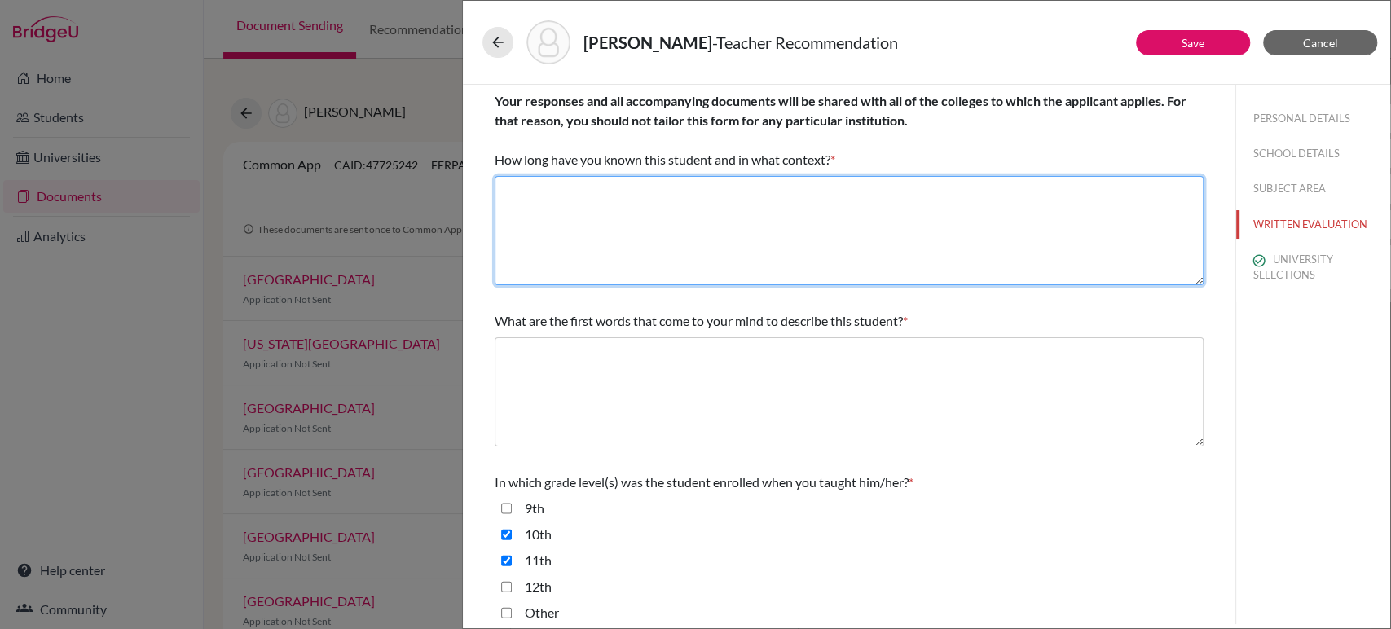
click at [611, 230] on textarea at bounding box center [848, 230] width 709 height 109
drag, startPoint x: 734, startPoint y: 190, endPoint x: 502, endPoint y: 179, distance: 232.4
click at [502, 179] on textarea "Please see letter of recommendation." at bounding box center [848, 230] width 709 height 109
type textarea "Please see letter of recommendation."
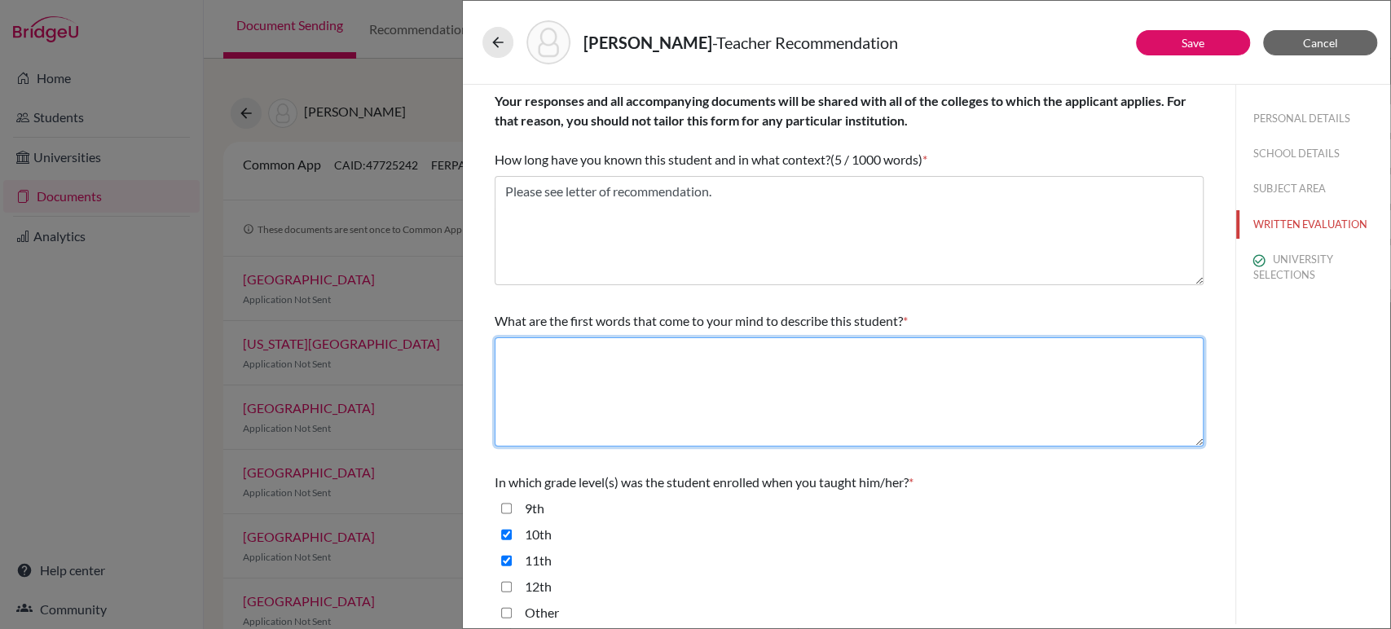
click at [555, 364] on textarea at bounding box center [848, 391] width 709 height 109
paste textarea "Please see letter of recommendation."
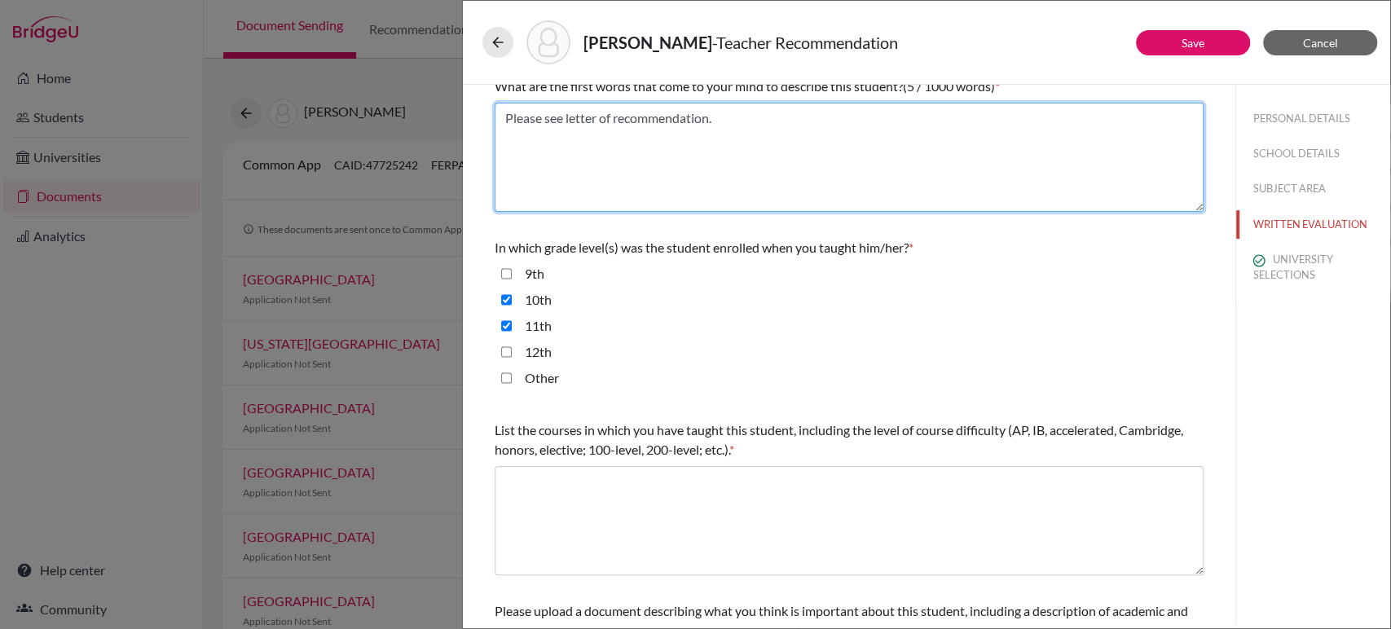
scroll to position [239, 0]
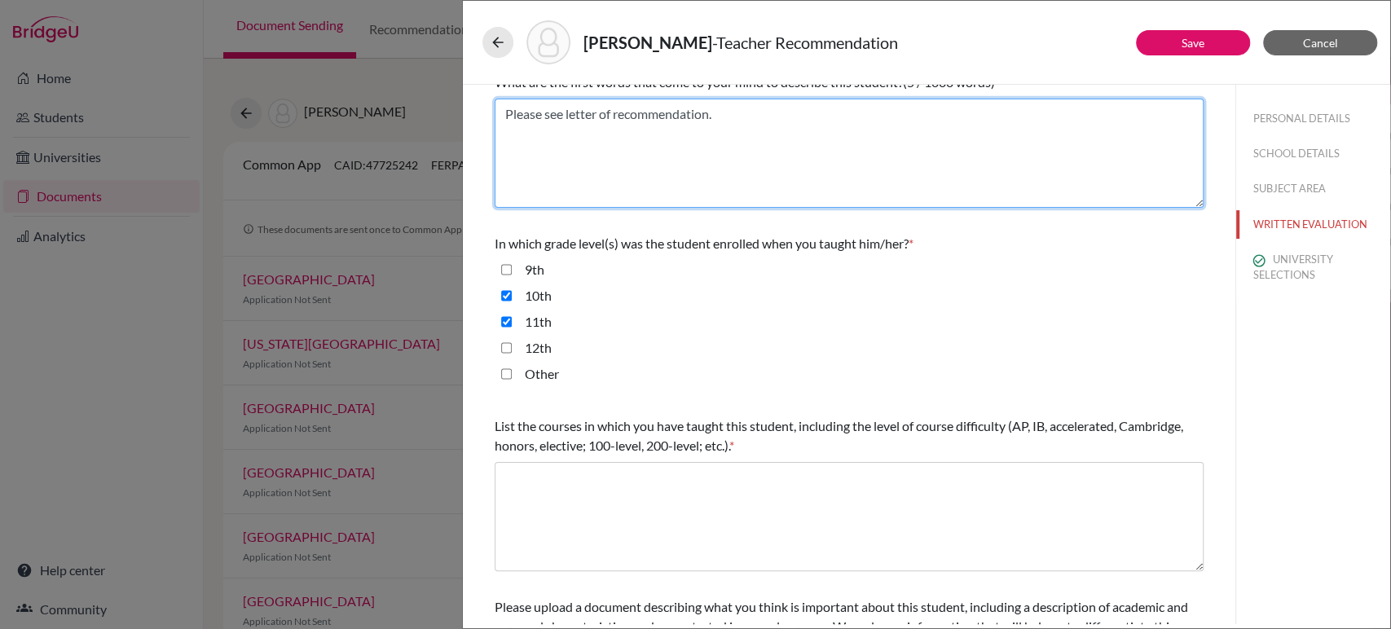
type textarea "Please see letter of recommendation."
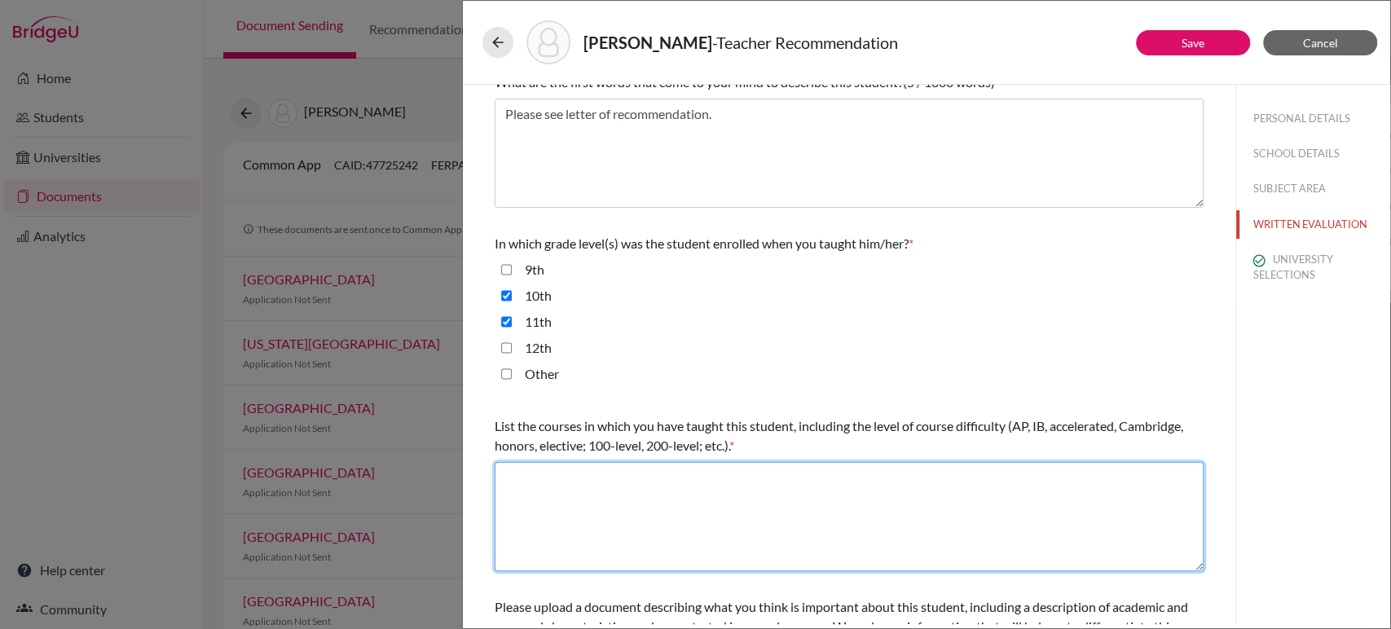
click at [568, 487] on textarea at bounding box center [848, 516] width 709 height 109
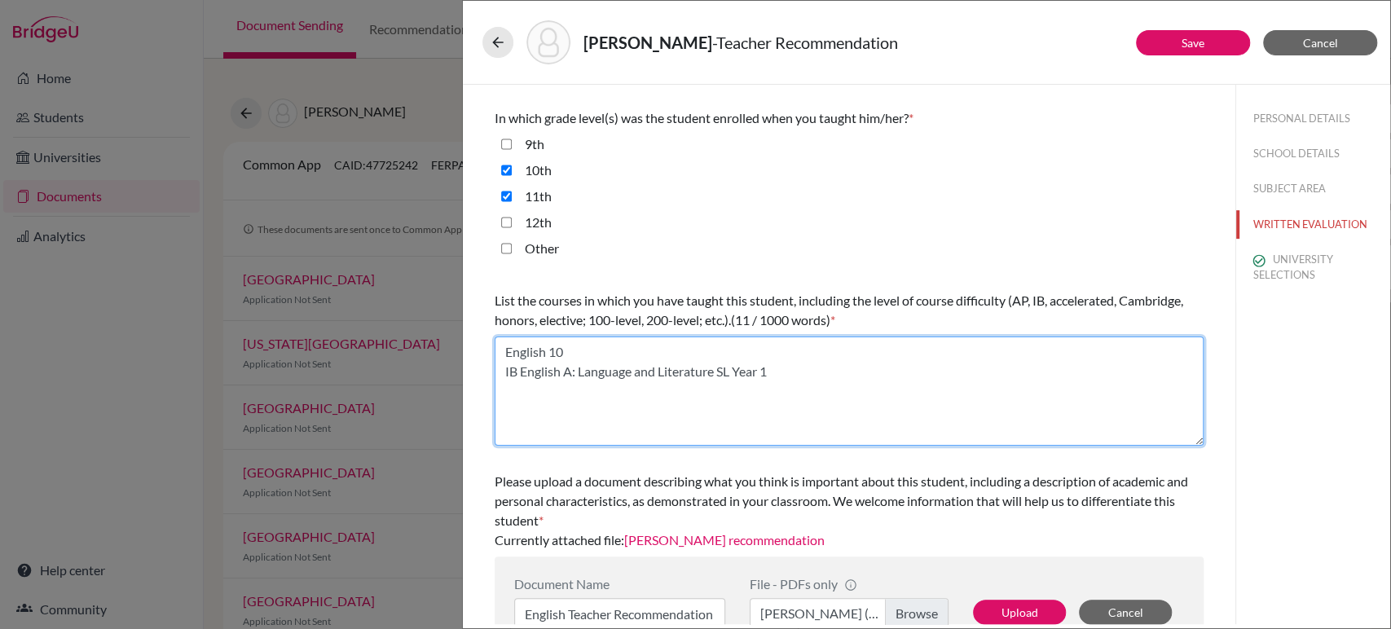
scroll to position [365, 0]
type textarea "English 10 IB English A: Language and Literature SL Year 1"
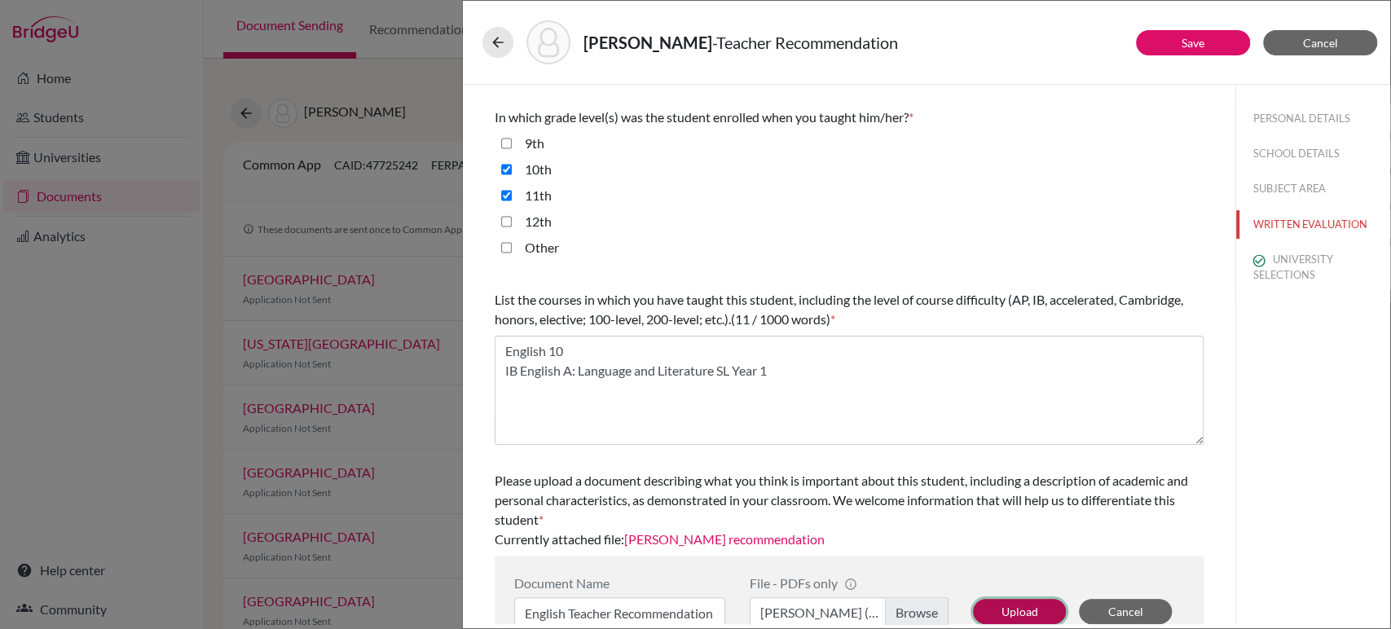
click at [1005, 606] on button "Upload" at bounding box center [1019, 611] width 93 height 25
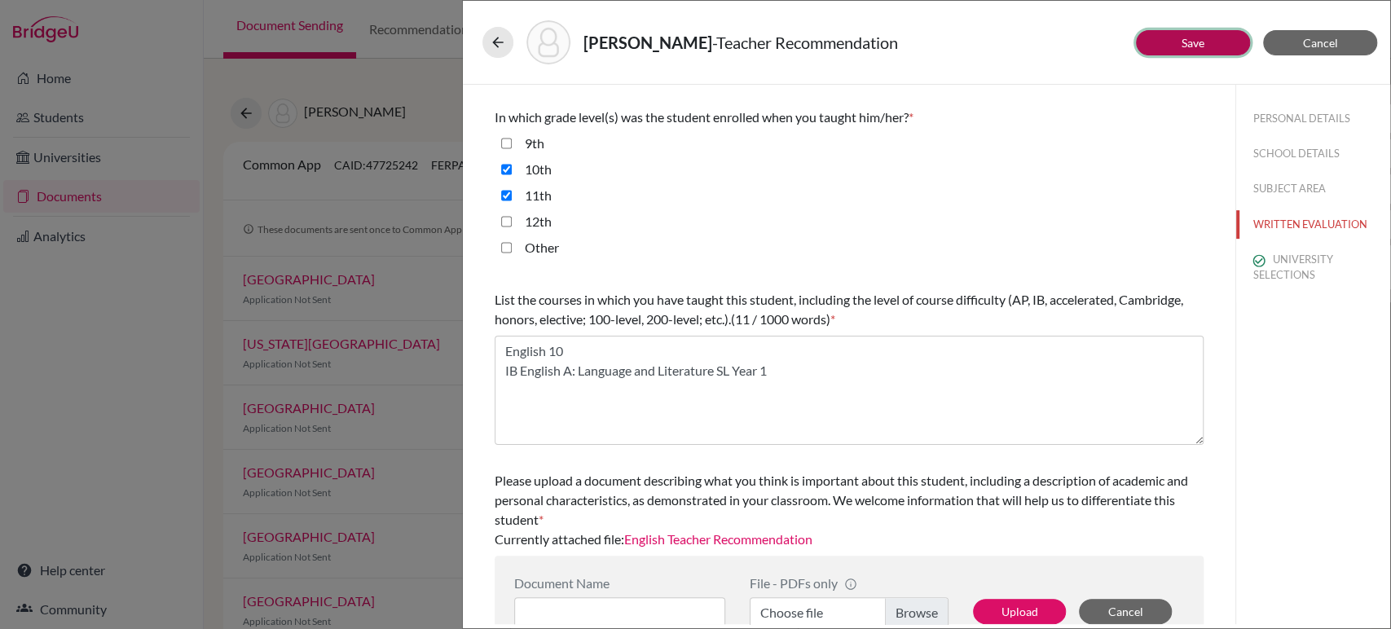
click at [1187, 37] on link "Save" at bounding box center [1192, 43] width 23 height 14
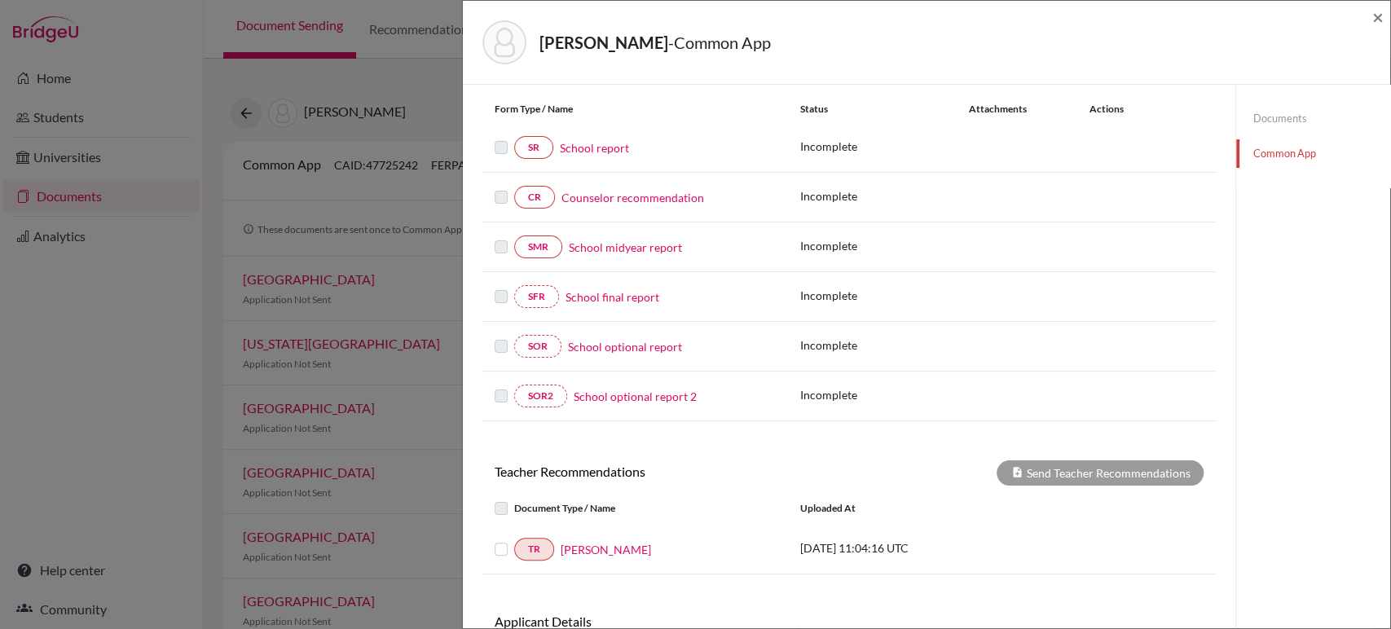
scroll to position [297, 0]
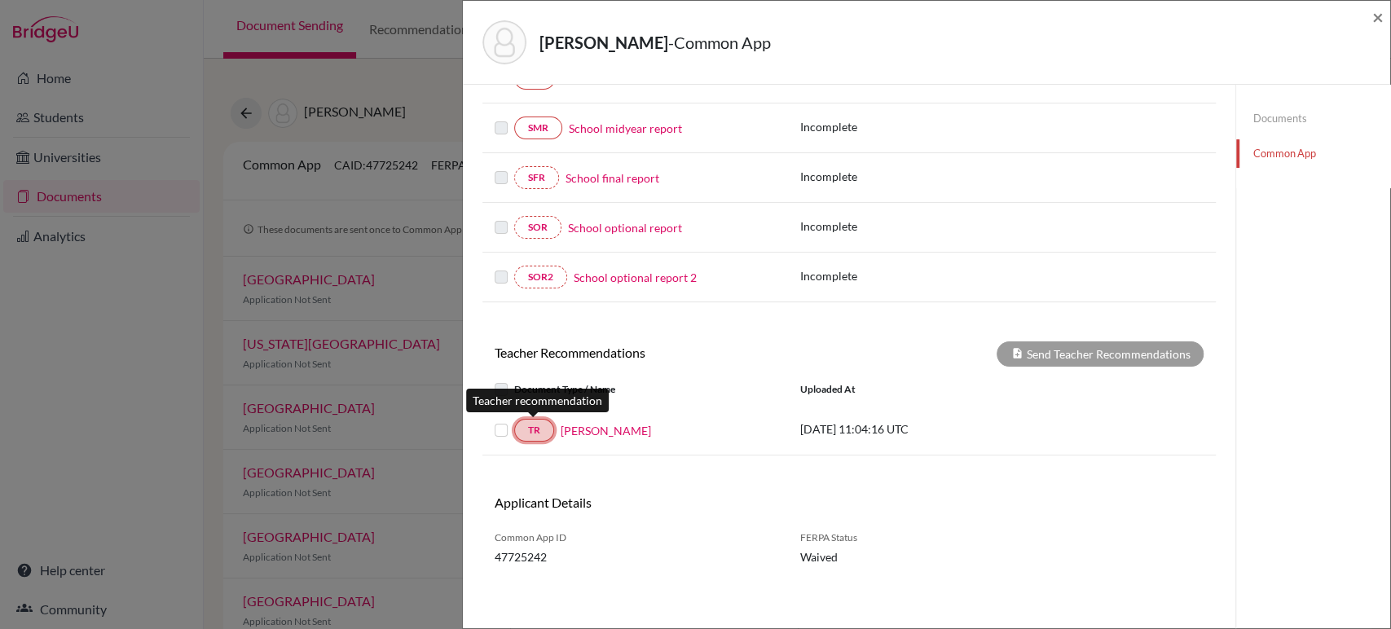
drag, startPoint x: 926, startPoint y: 253, endPoint x: 536, endPoint y: 428, distance: 428.0
click at [536, 428] on link "TR" at bounding box center [534, 430] width 40 height 23
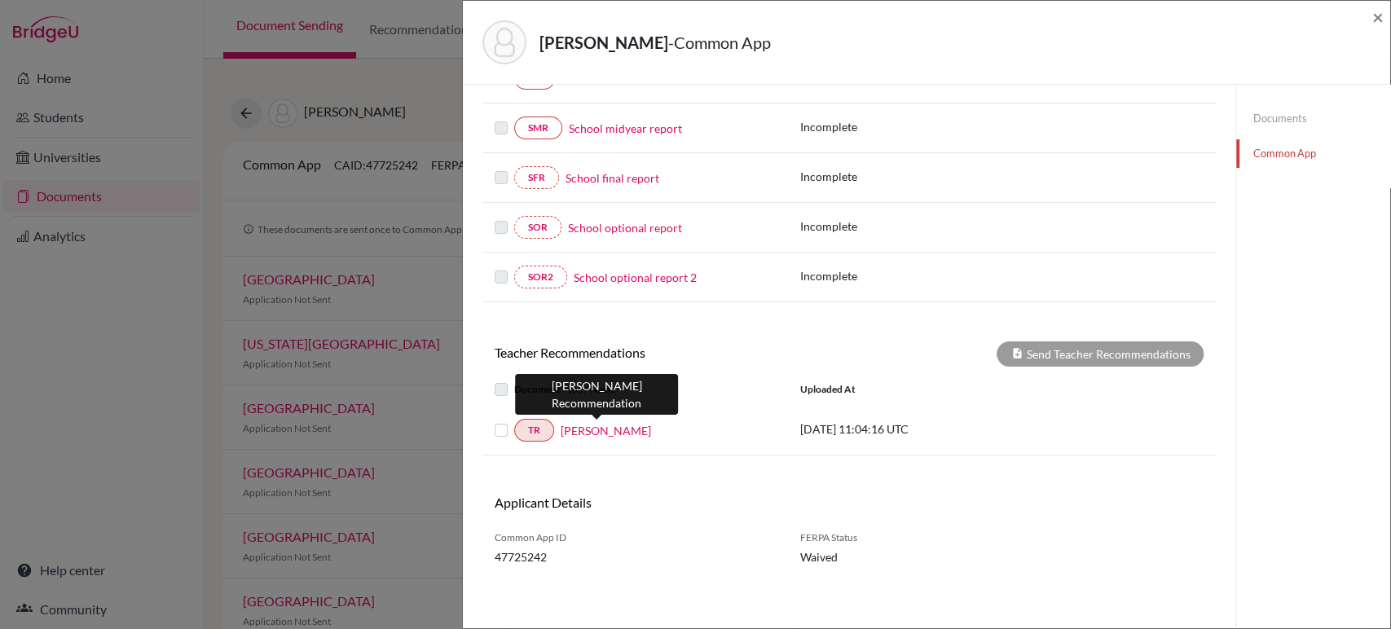
click at [580, 431] on link "Maggie McKee" at bounding box center [605, 430] width 90 height 17
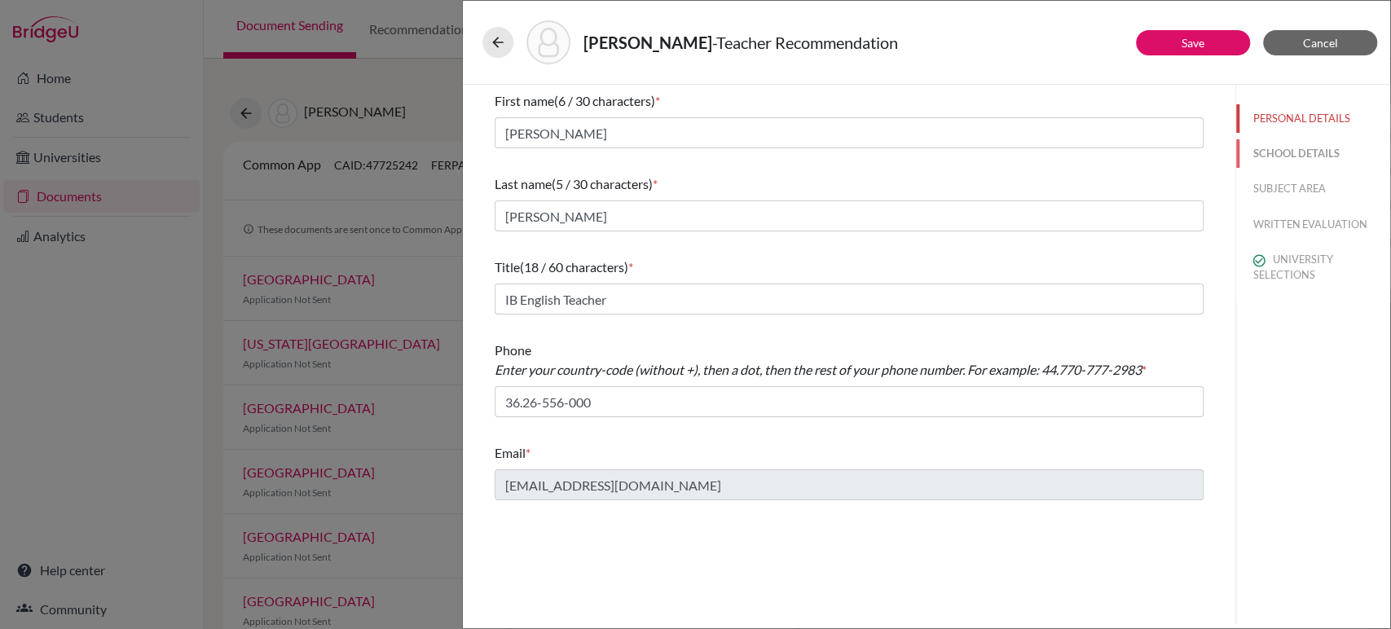
click at [1277, 150] on button "SCHOOL DETAILS" at bounding box center [1313, 153] width 154 height 29
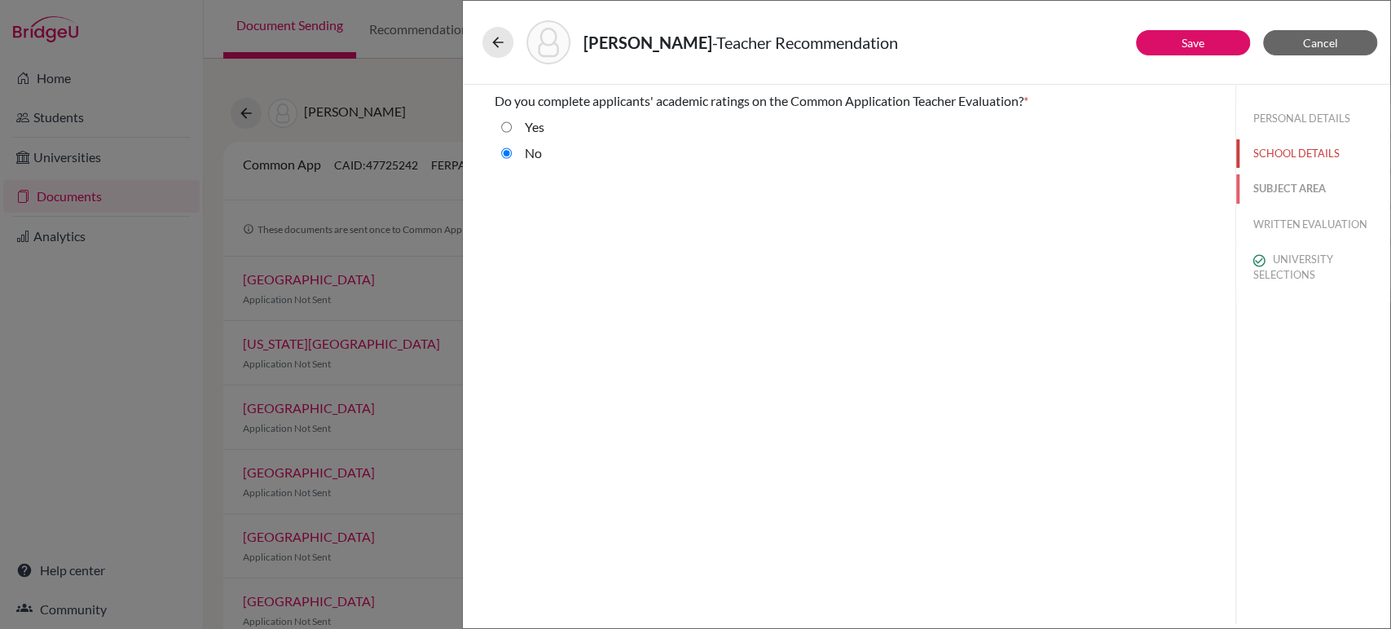
click at [1272, 184] on button "SUBJECT AREA" at bounding box center [1313, 188] width 154 height 29
select select "1"
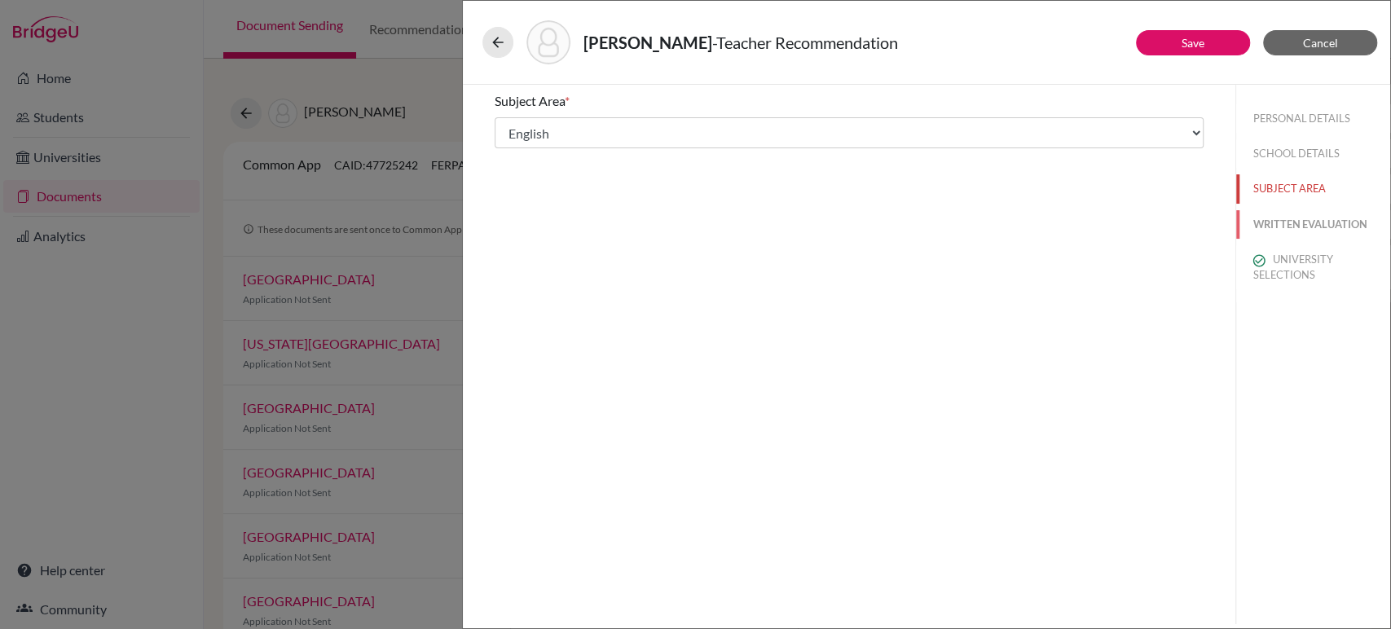
click at [1266, 223] on button "WRITTEN EVALUATION" at bounding box center [1313, 224] width 154 height 29
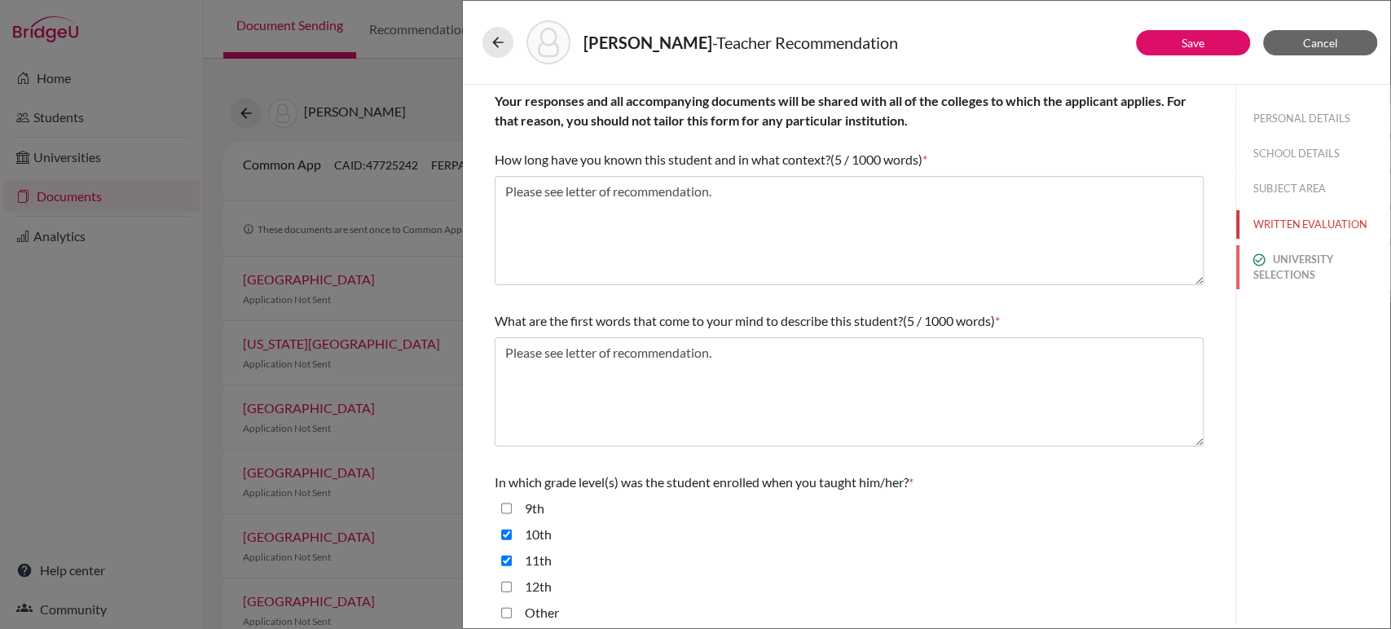
click at [1288, 262] on button "UNIVERSITY SELECTIONS" at bounding box center [1313, 267] width 154 height 44
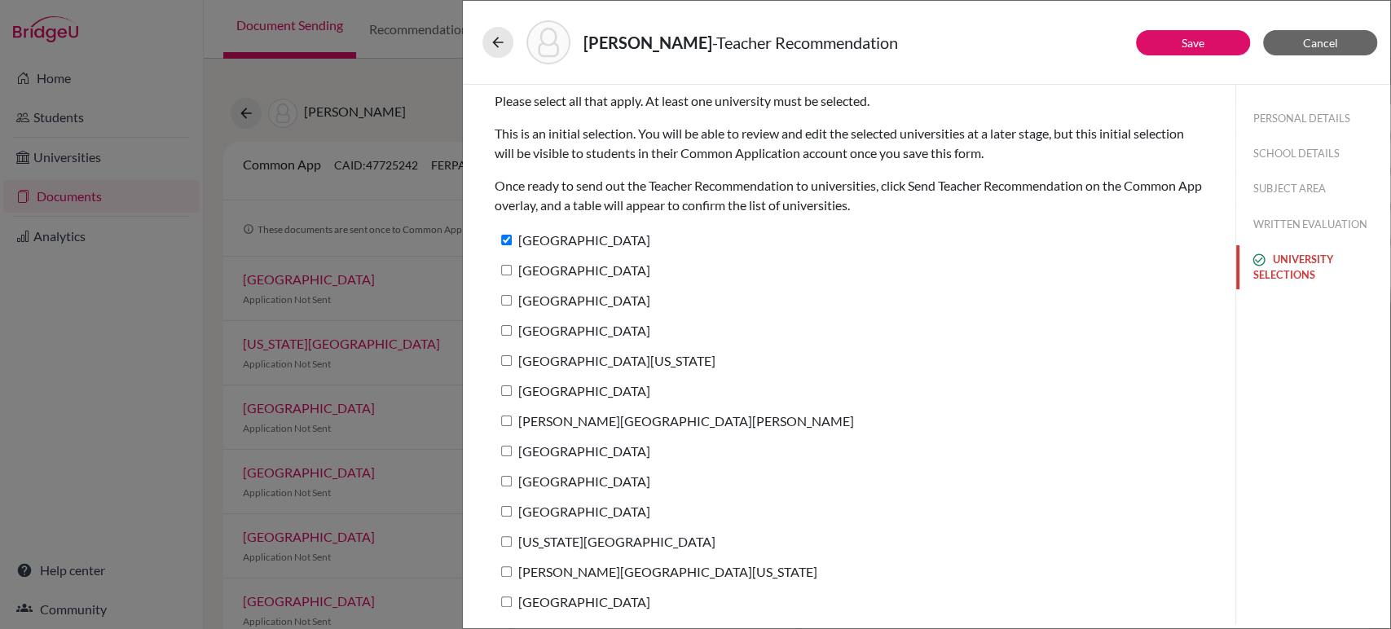
scroll to position [92, 0]
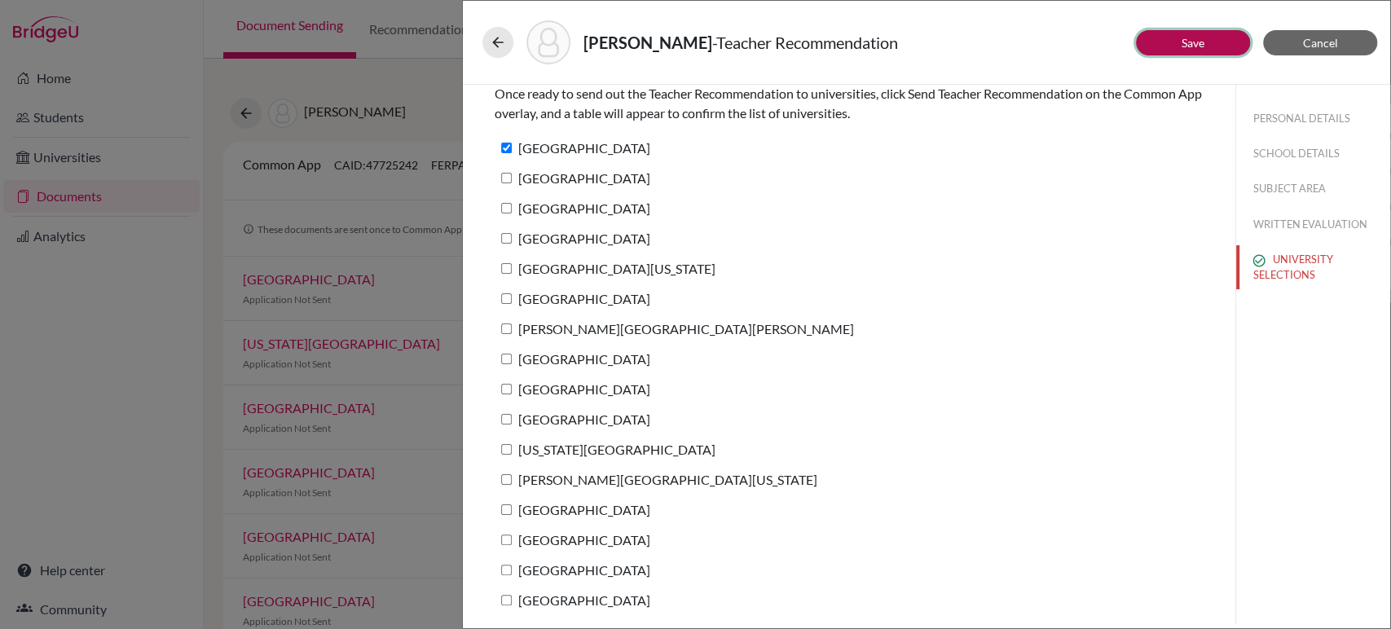
click at [1178, 39] on button "Save" at bounding box center [1193, 42] width 114 height 25
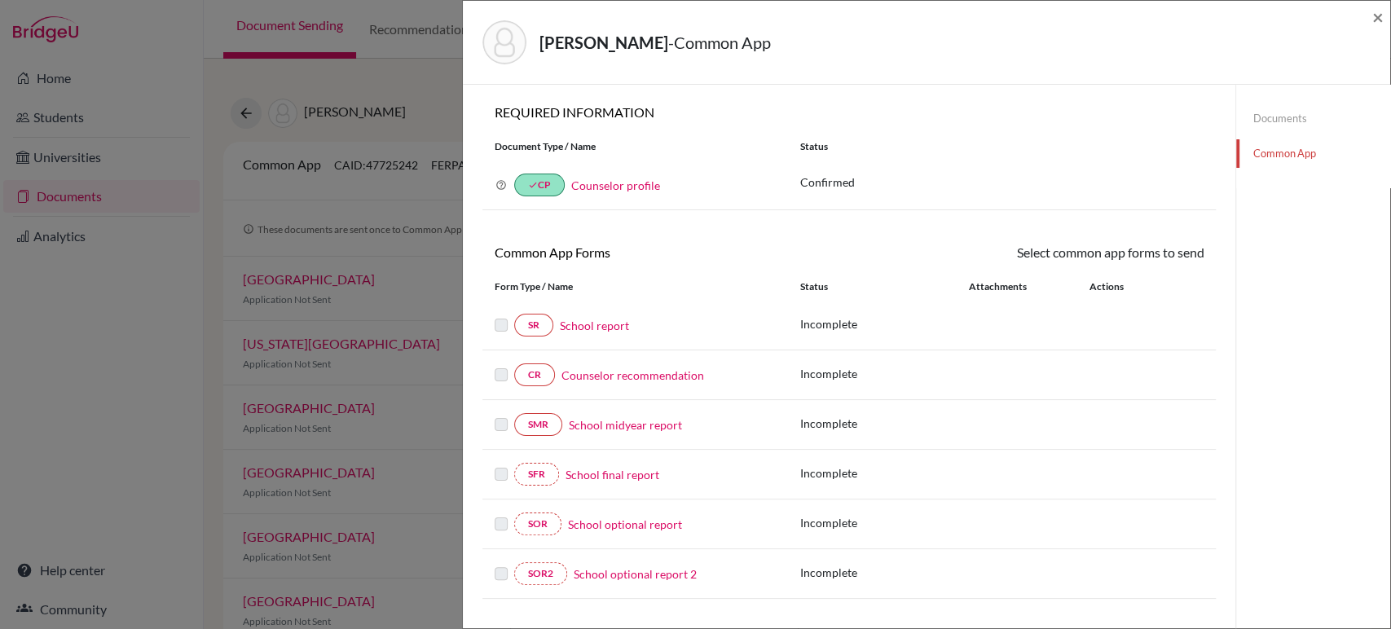
click at [431, 68] on div "Araujo, Grace - Common App × × REQUIRED INFORMATION Document Type / Name Status…" at bounding box center [695, 314] width 1391 height 629
click at [1374, 19] on span "×" at bounding box center [1377, 17] width 11 height 24
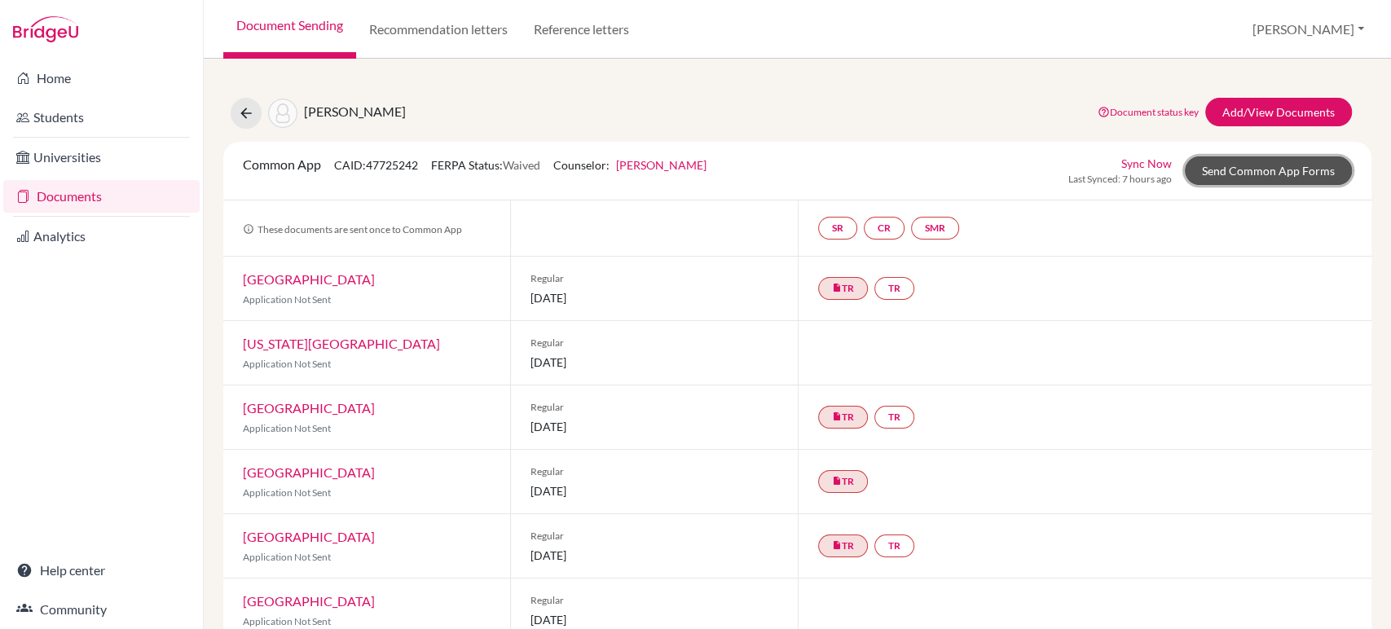
click at [1247, 168] on link "Send Common App Forms" at bounding box center [1267, 170] width 167 height 29
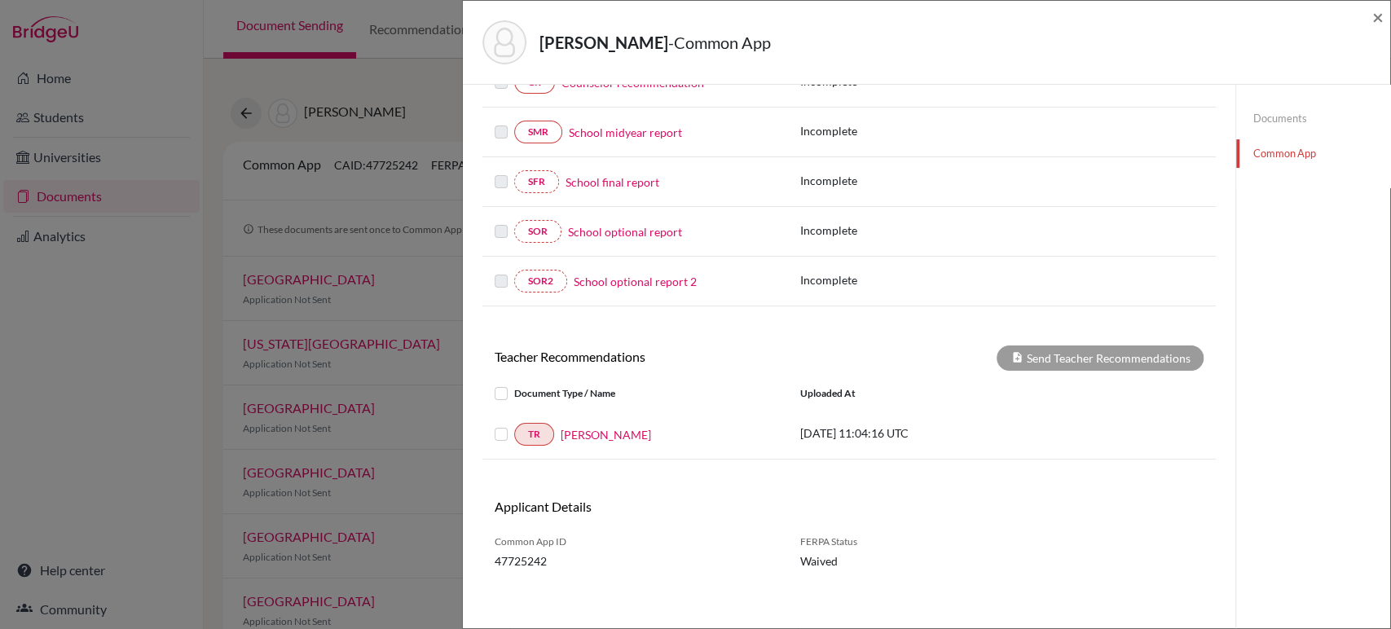
scroll to position [293, 0]
click at [1372, 12] on span "×" at bounding box center [1377, 17] width 11 height 24
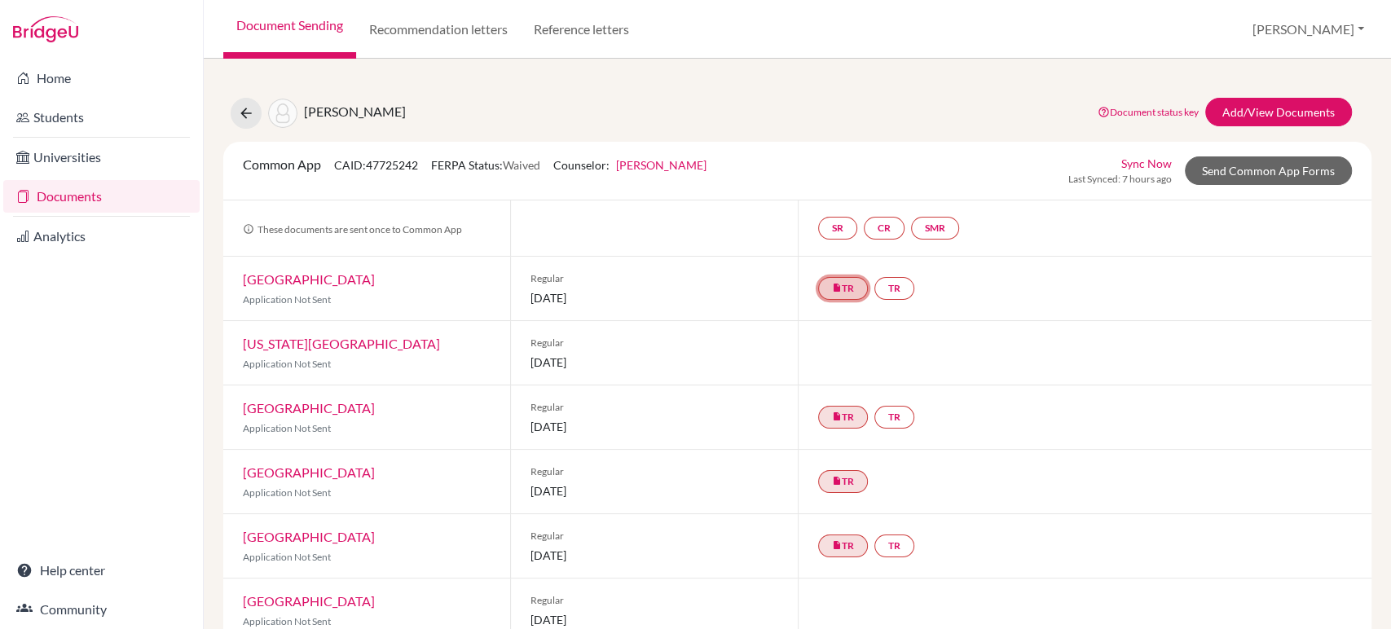
click at [846, 284] on link "insert_drive_file TR" at bounding box center [843, 288] width 50 height 23
click at [826, 241] on link "Maggie McKee’s Recommendation" at bounding box center [849, 240] width 182 height 14
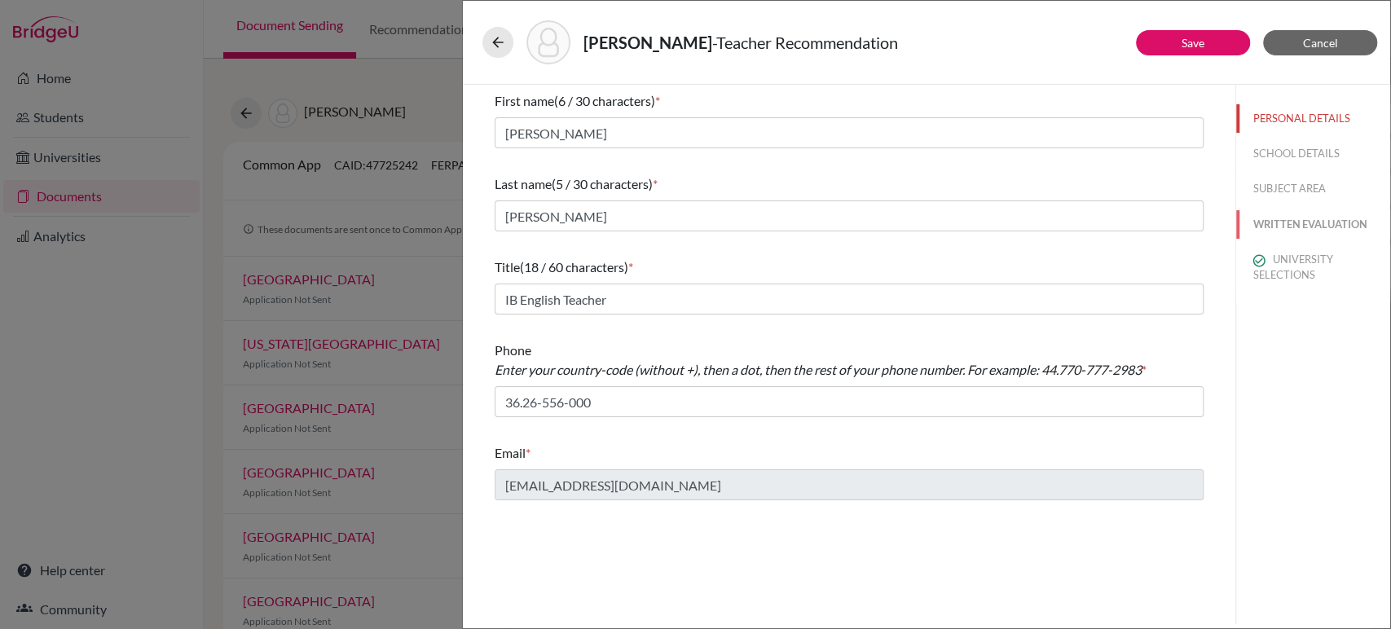
click at [1275, 226] on button "WRITTEN EVALUATION" at bounding box center [1313, 224] width 154 height 29
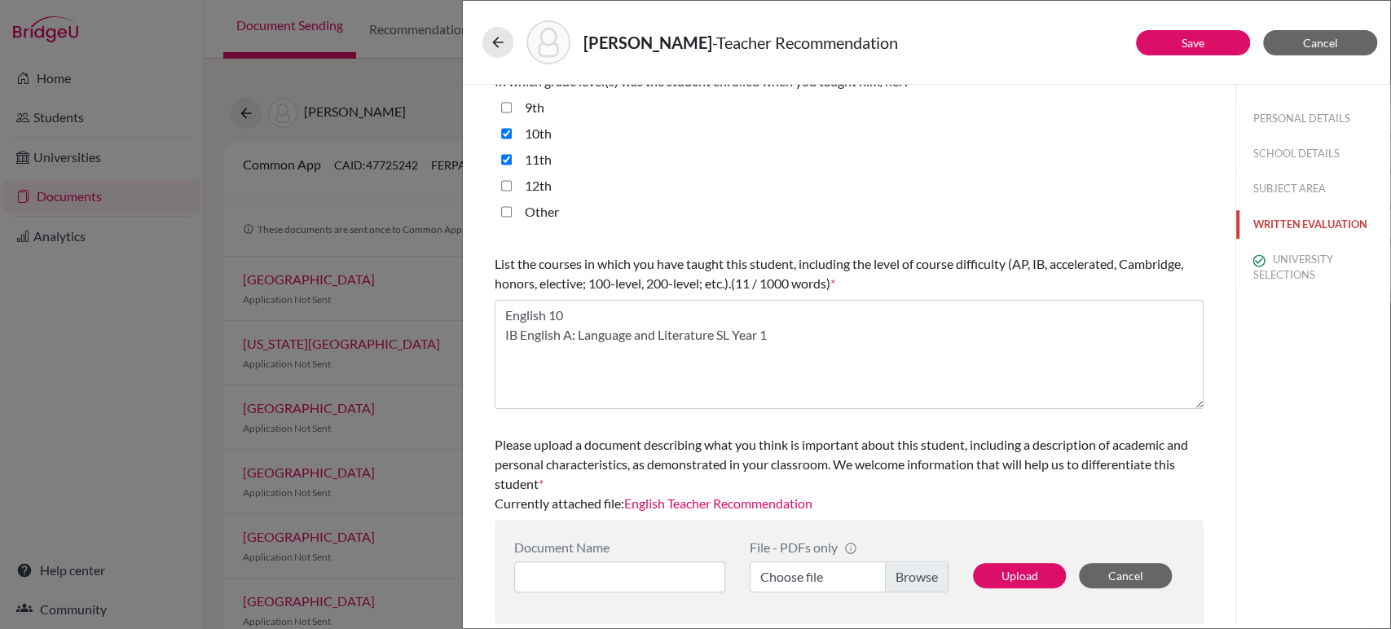
scroll to position [401, 0]
click at [754, 499] on link "English Teacher Recommendation" at bounding box center [718, 502] width 188 height 15
click at [1322, 38] on span "Cancel" at bounding box center [1320, 43] width 35 height 14
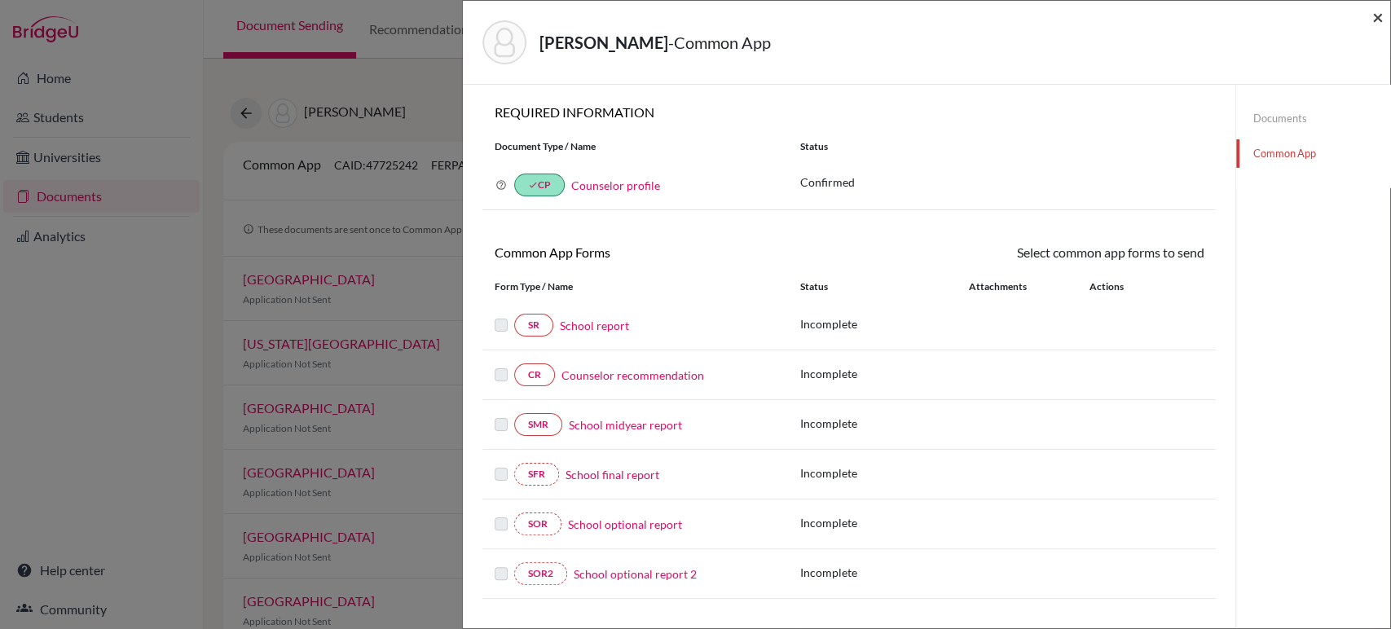
click at [1382, 15] on span "×" at bounding box center [1377, 17] width 11 height 24
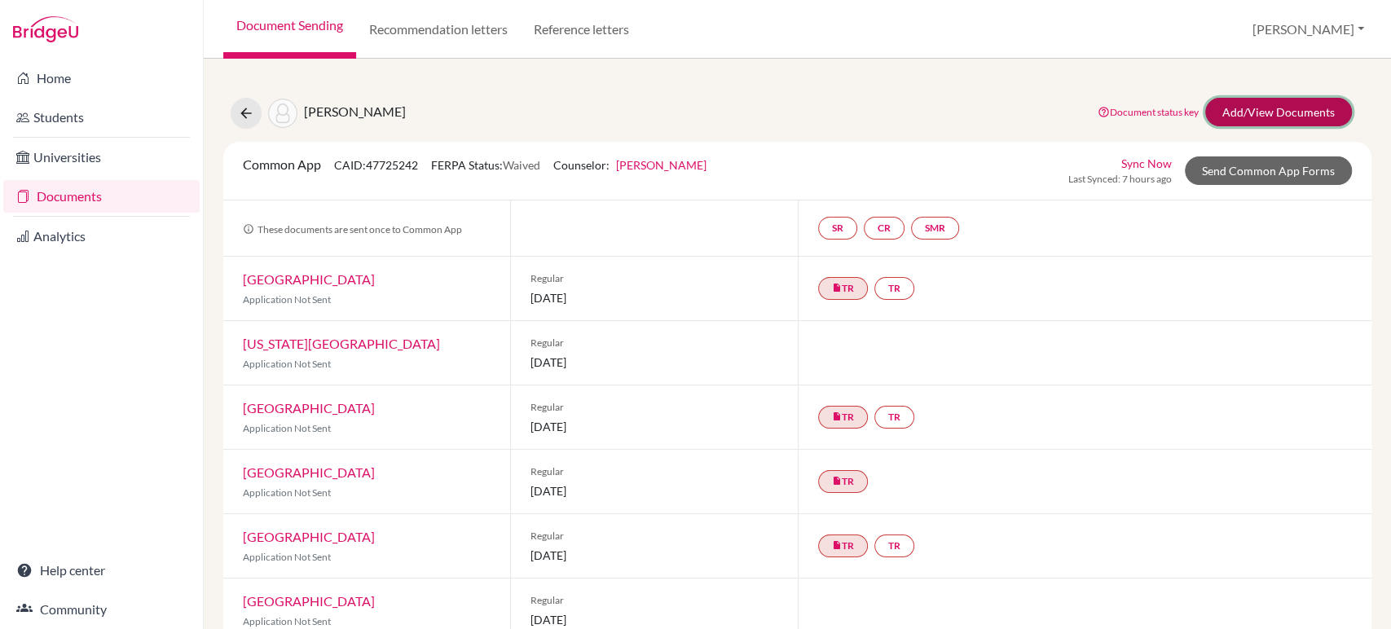
click at [1245, 116] on link "Add/View Documents" at bounding box center [1278, 112] width 147 height 29
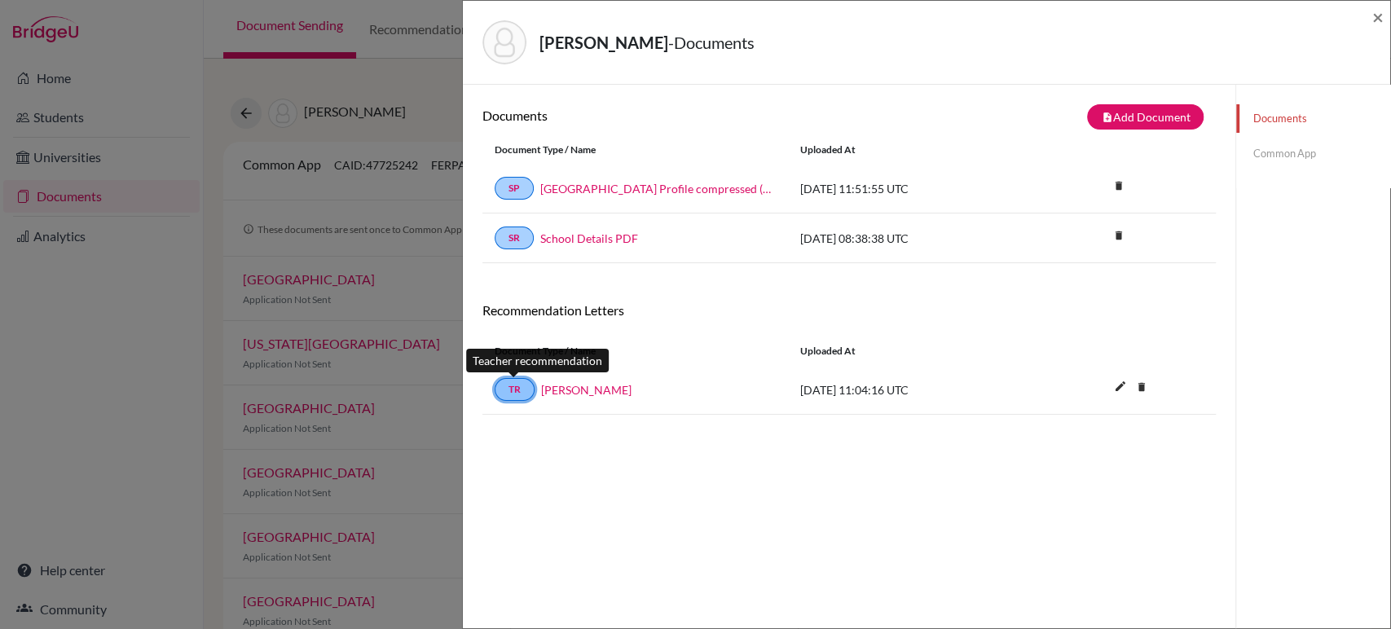
click at [512, 385] on link "TR" at bounding box center [514, 389] width 40 height 23
click at [521, 384] on link "TR" at bounding box center [514, 389] width 40 height 23
click at [553, 390] on link "Maggie McKee" at bounding box center [586, 389] width 90 height 17
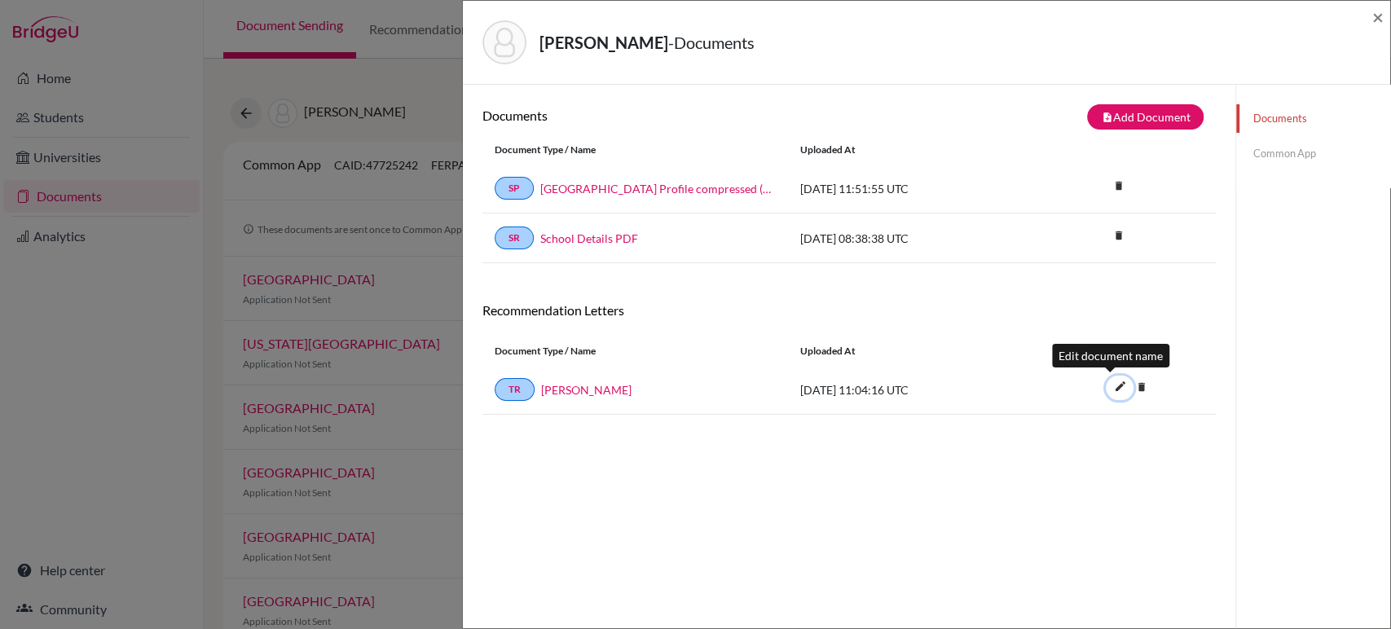
click at [1106, 384] on icon "edit" at bounding box center [1119, 386] width 26 height 26
click at [1375, 15] on span "×" at bounding box center [1377, 17] width 11 height 24
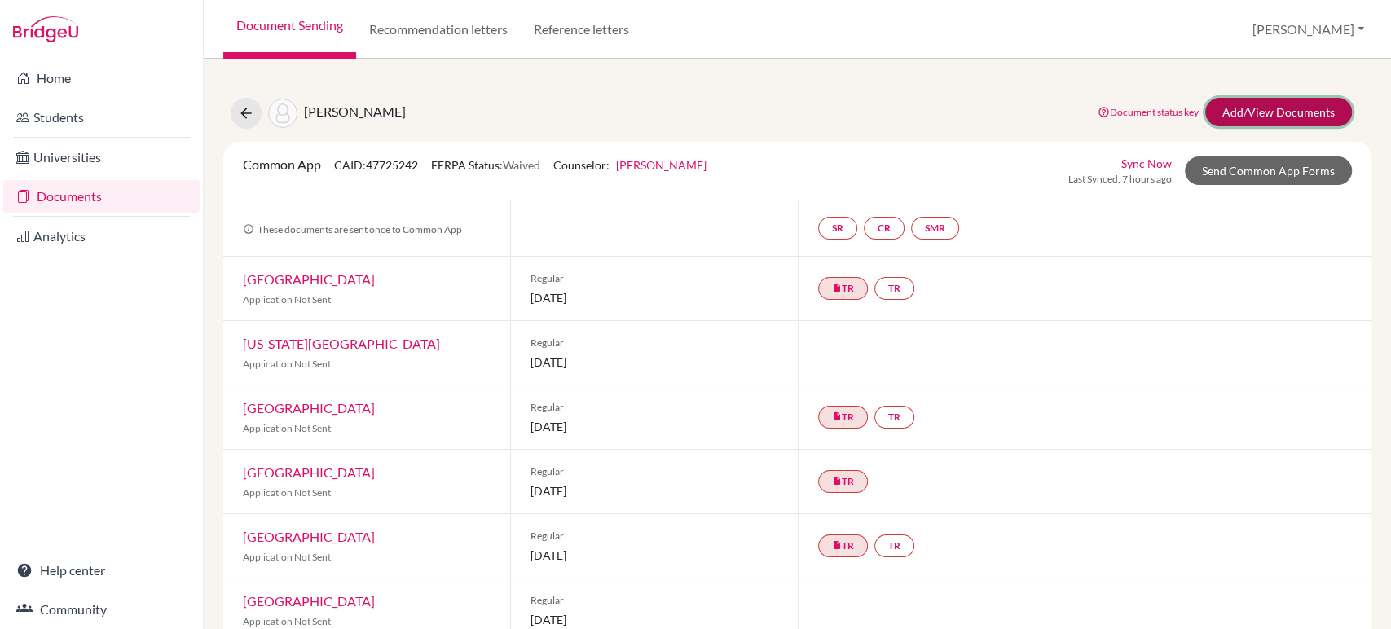
click at [1257, 108] on link "Add/View Documents" at bounding box center [1278, 112] width 147 height 29
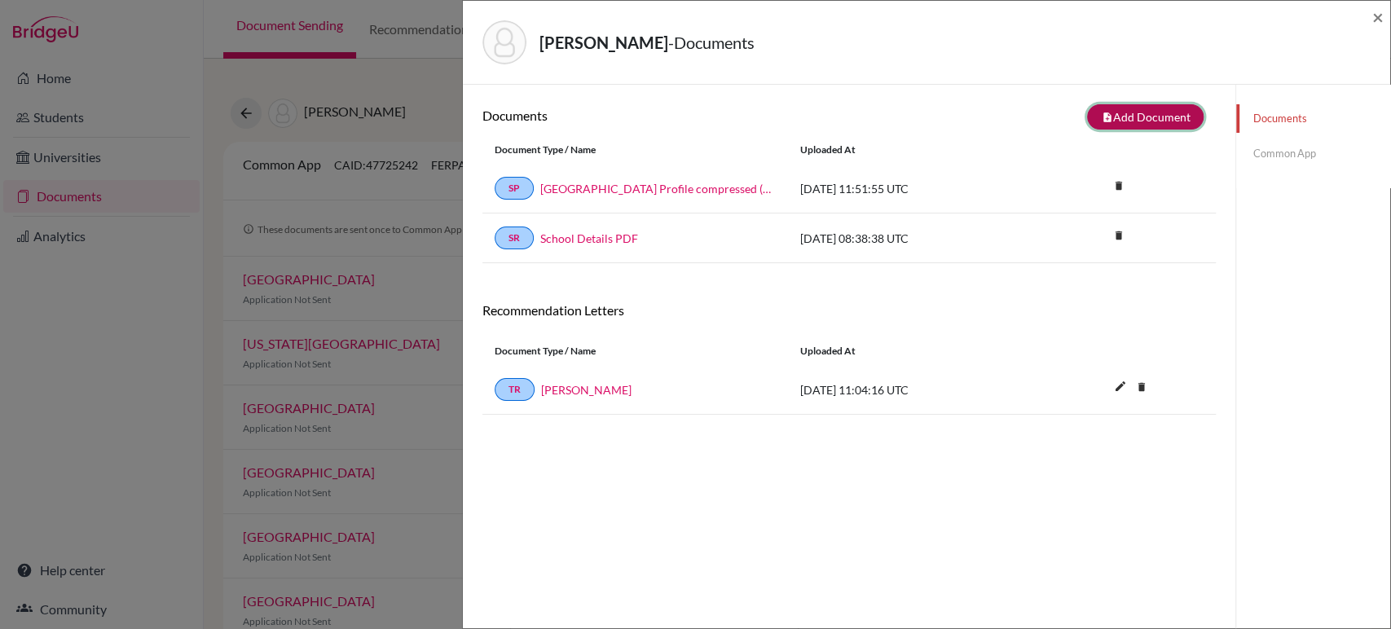
click at [1131, 116] on button "note_add Add Document" at bounding box center [1145, 116] width 116 height 25
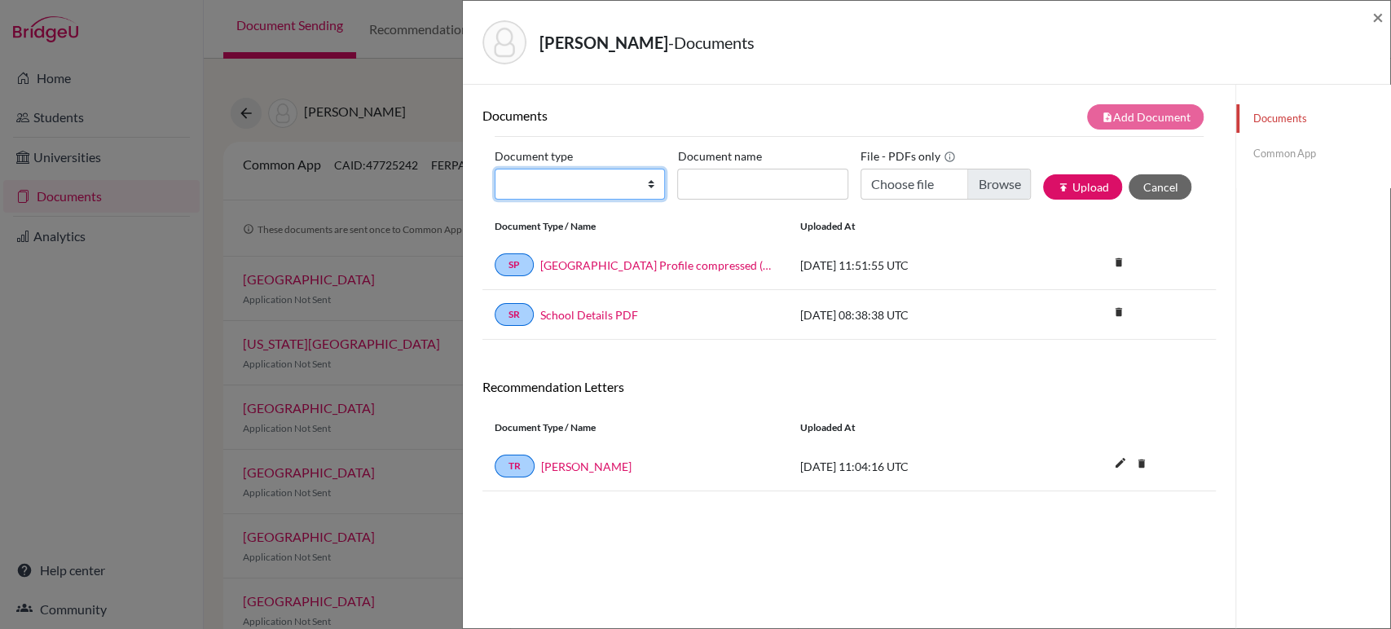
click at [645, 187] on select "Change explanation for Common App reports Counselor recommendation Internationa…" at bounding box center [579, 184] width 170 height 31
select select "5"
click at [494, 169] on select "Change explanation for Common App reports Counselor recommendation Internationa…" at bounding box center [579, 184] width 170 height 31
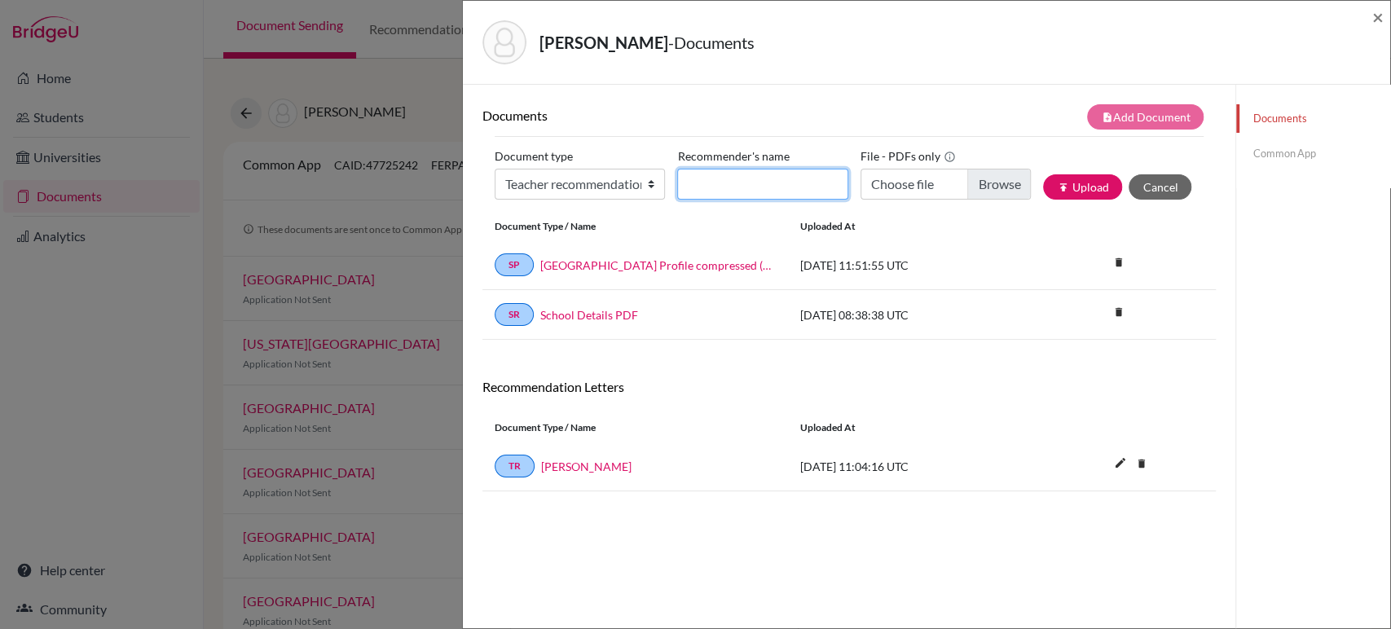
click at [775, 172] on input "Recommender's name" at bounding box center [762, 184] width 170 height 31
type input "Matthew Wright"
click at [1153, 185] on button "Cancel" at bounding box center [1159, 186] width 63 height 25
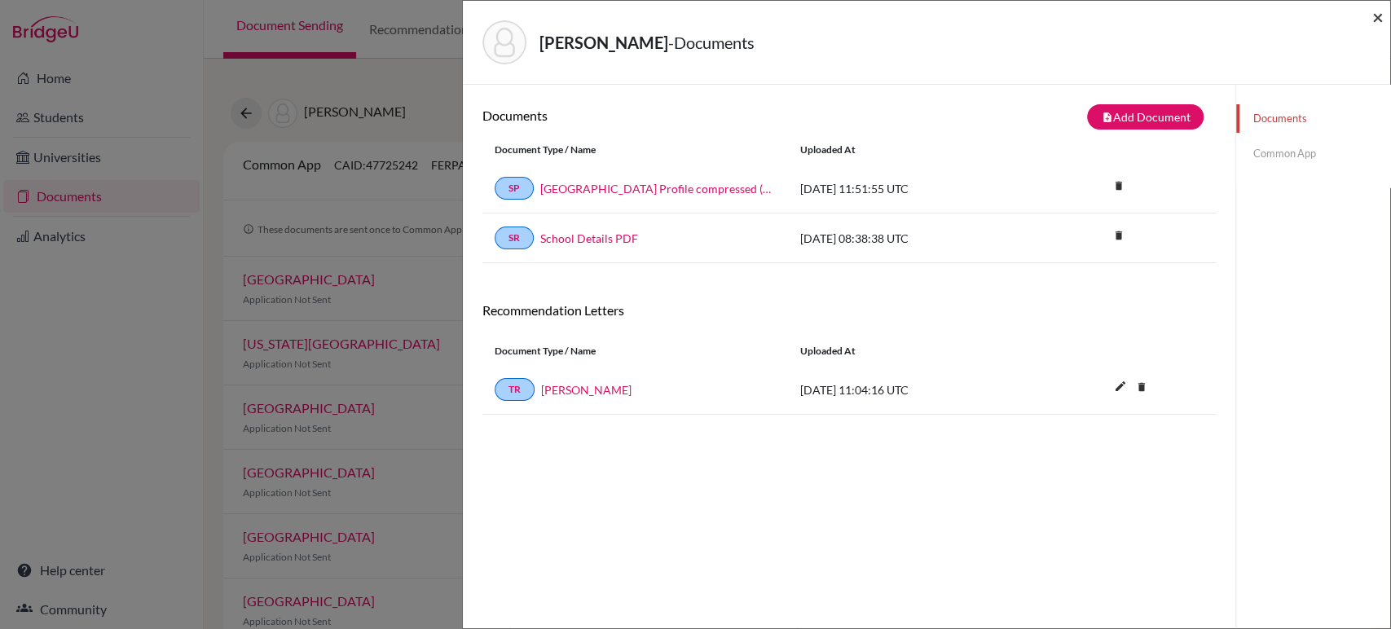
click at [1376, 18] on span "×" at bounding box center [1377, 17] width 11 height 24
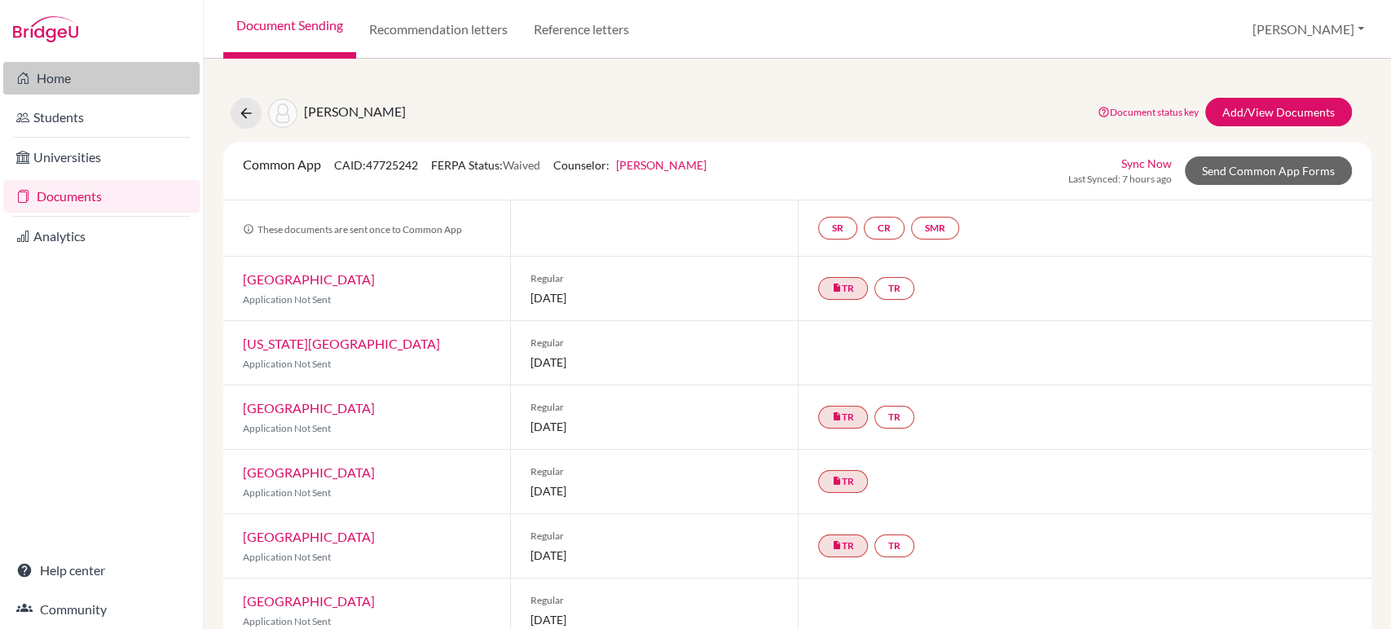
click at [69, 84] on link "Home" at bounding box center [101, 78] width 196 height 33
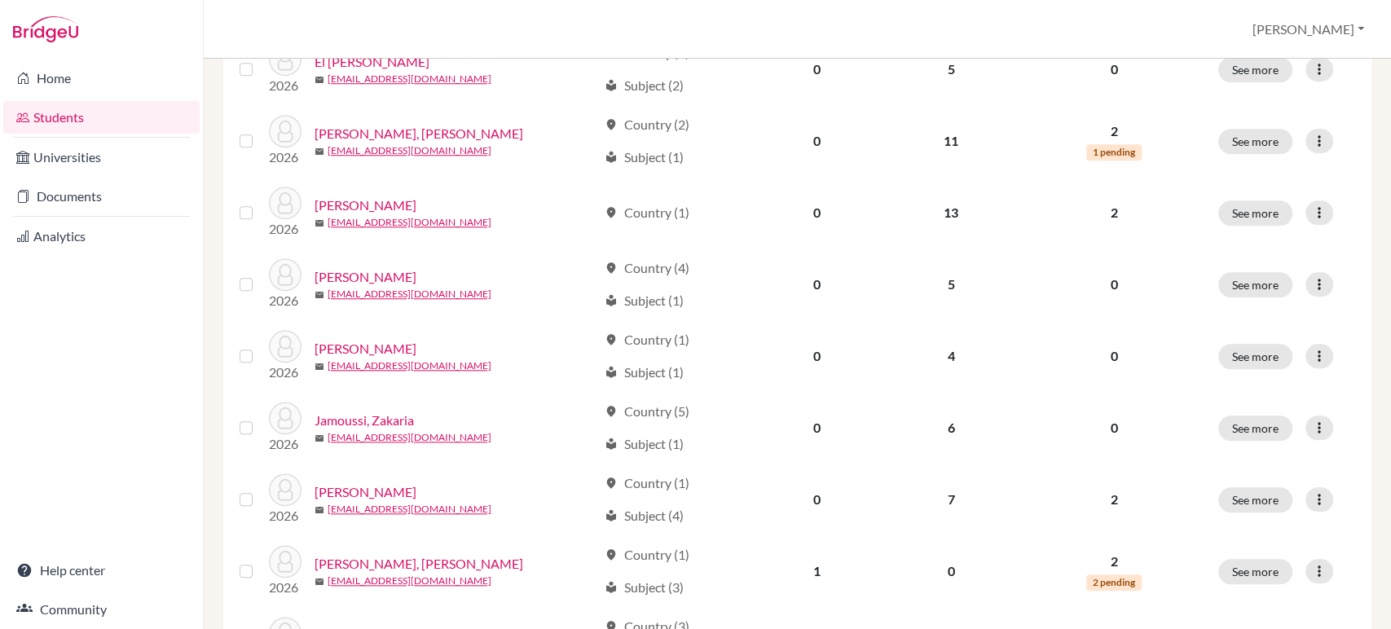
scroll to position [1233, 0]
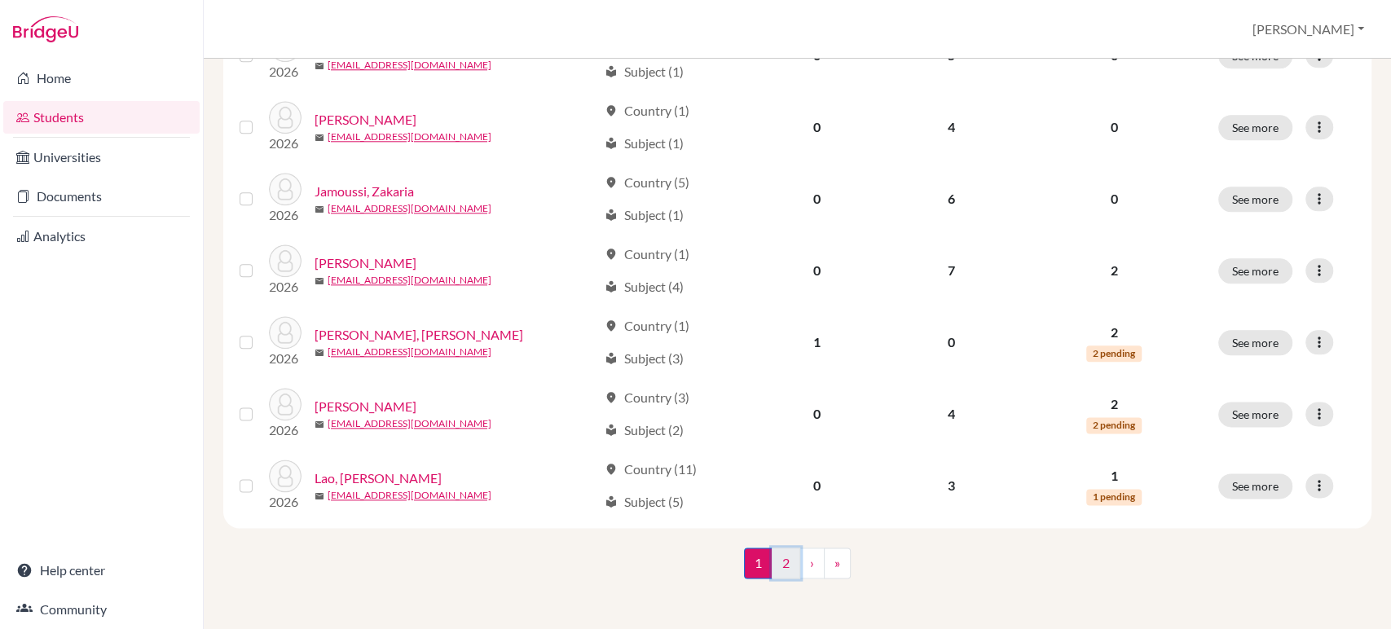
click at [777, 561] on link "2" at bounding box center [785, 562] width 29 height 31
